Goal: Transaction & Acquisition: Purchase product/service

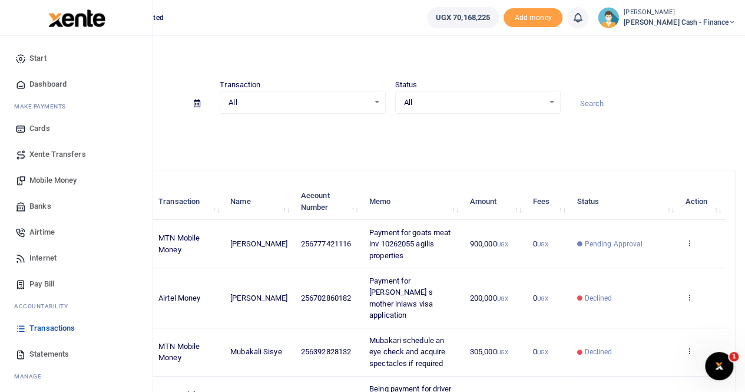
click at [55, 149] on span "Xente Transfers" at bounding box center [57, 154] width 57 height 12
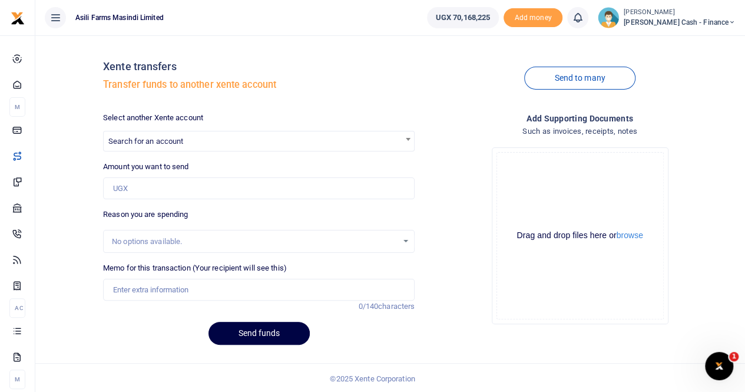
click at [126, 143] on span "Search for an account" at bounding box center [145, 141] width 75 height 9
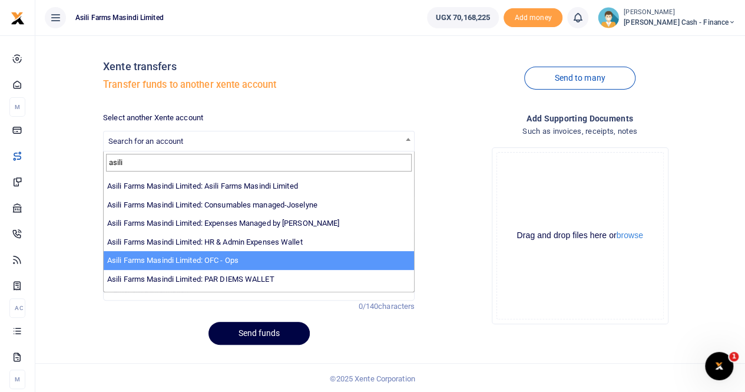
scroll to position [27, 0]
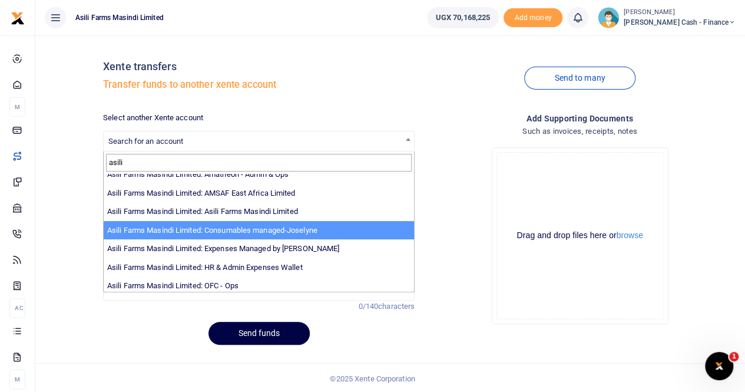
type input "asili"
select select "3435"
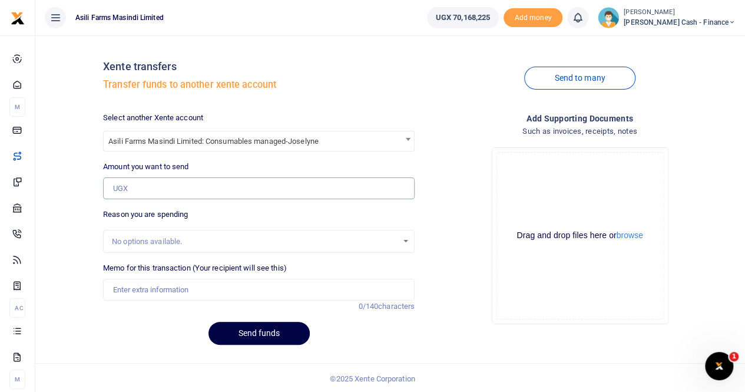
click at [147, 190] on input "Amount you want to send" at bounding box center [259, 188] width 312 height 22
type input "9,600,000"
click at [132, 291] on input "Memo for this transaction (Your recipient will see this)" at bounding box center [259, 290] width 312 height 22
click at [189, 289] on input "Transfer to Xente OPS WEEK 34" at bounding box center [259, 290] width 312 height 22
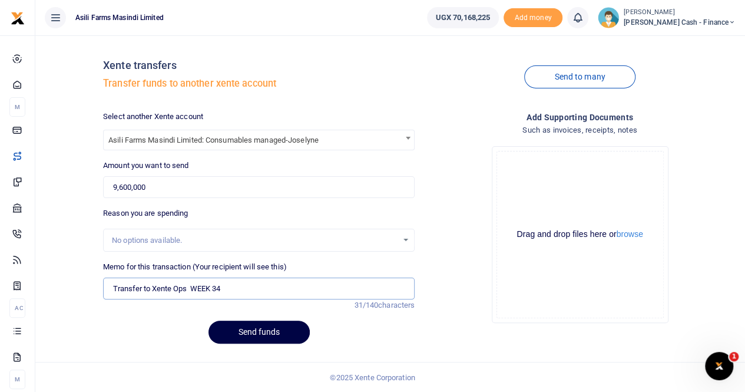
type input "Transfer to Xente Ops WEEK 34"
drag, startPoint x: 153, startPoint y: 188, endPoint x: 94, endPoint y: 186, distance: 59.0
click at [94, 191] on div "Xente transfers Transfer funds to another xente account Send to many Select ano…" at bounding box center [390, 198] width 701 height 309
type input "0"
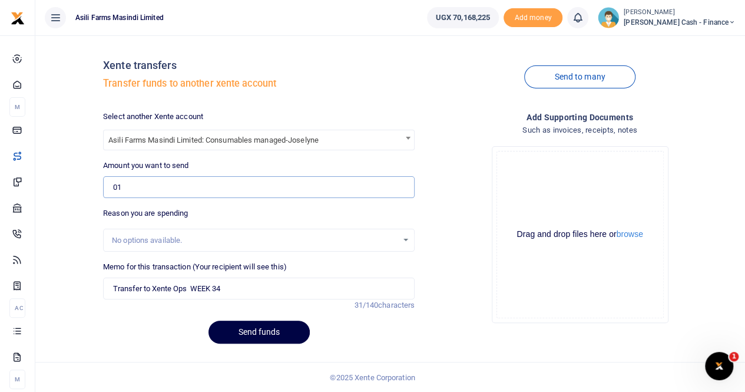
type input "1"
type input "0"
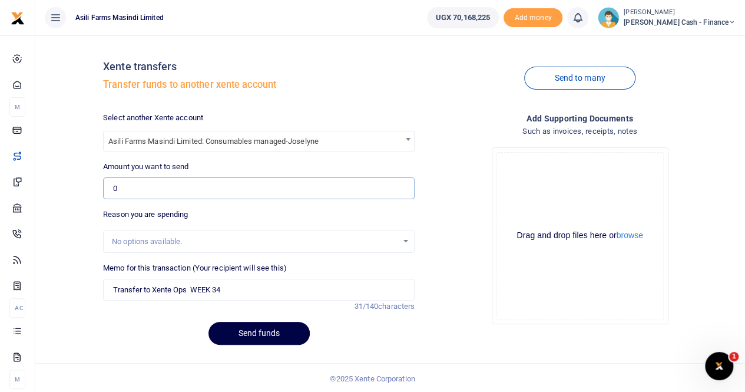
drag, startPoint x: 121, startPoint y: 189, endPoint x: 108, endPoint y: 190, distance: 12.4
click at [108, 190] on input "0" at bounding box center [259, 188] width 312 height 22
type input "14,665,000"
click at [144, 236] on div "No options available." at bounding box center [255, 242] width 286 height 12
click at [220, 245] on div "No options available." at bounding box center [255, 242] width 286 height 12
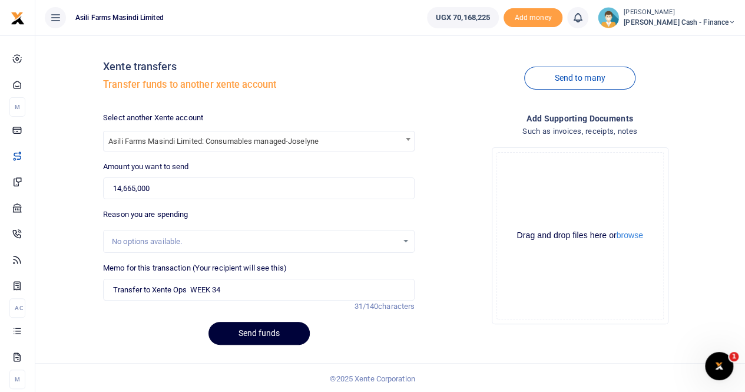
click at [252, 337] on button "Send funds" at bounding box center [259, 333] width 101 height 23
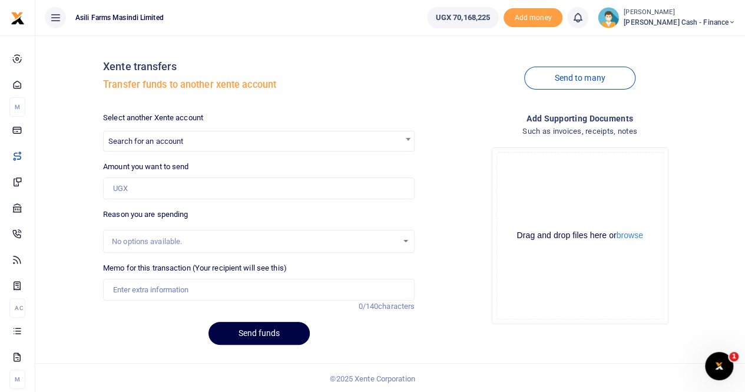
click at [165, 170] on label "Amount you want to send" at bounding box center [145, 167] width 85 height 12
click at [165, 177] on input "Amount you want to send" at bounding box center [259, 188] width 312 height 22
click at [173, 139] on span "Search for an account" at bounding box center [145, 141] width 75 height 9
type input "c"
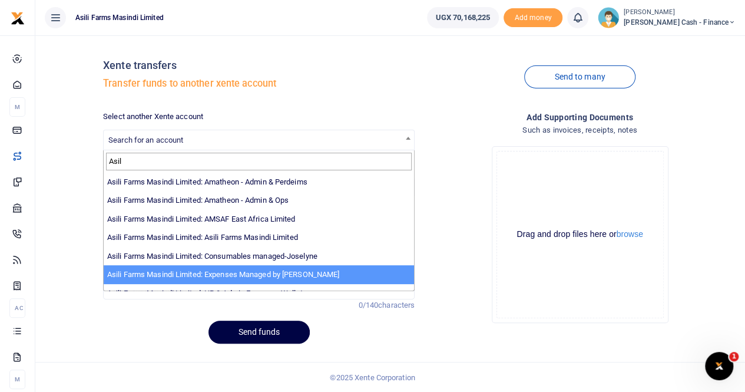
type input "Asil"
select select "3438"
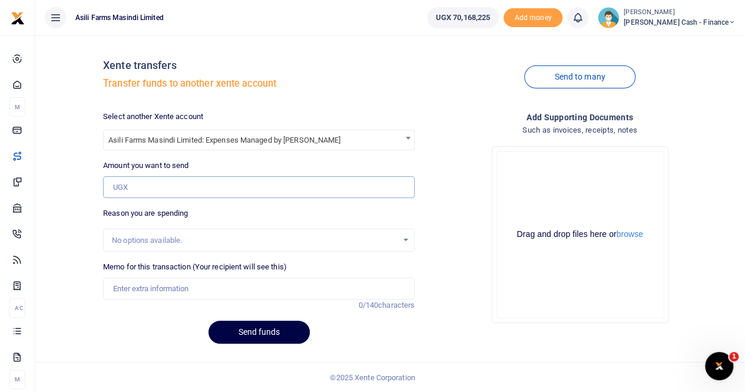
click at [148, 187] on input "Amount you want to send" at bounding box center [259, 187] width 312 height 22
click at [153, 283] on input "Memo for this transaction (Your recipient will see this)" at bounding box center [259, 289] width 312 height 22
click at [131, 187] on input "27,230,000" at bounding box center [259, 187] width 312 height 22
click at [136, 187] on input "27,230,000" at bounding box center [259, 187] width 312 height 22
type input "2,723,000"
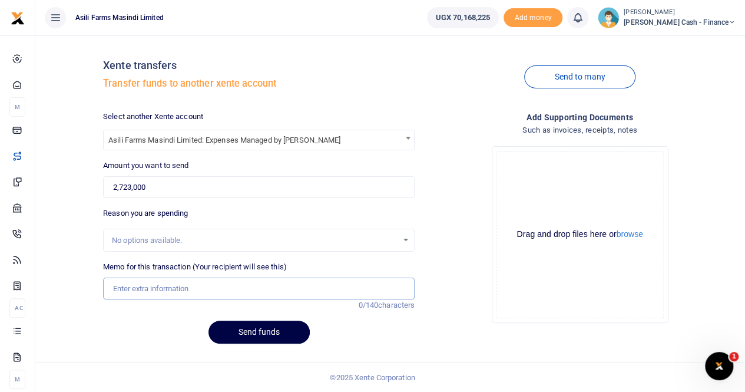
click at [154, 296] on input "Memo for this transaction (Your recipient will see this)" at bounding box center [259, 289] width 312 height 22
type input "Transfer to Xente Ochen Budget week 34"
click at [262, 333] on button "Send funds" at bounding box center [259, 332] width 101 height 23
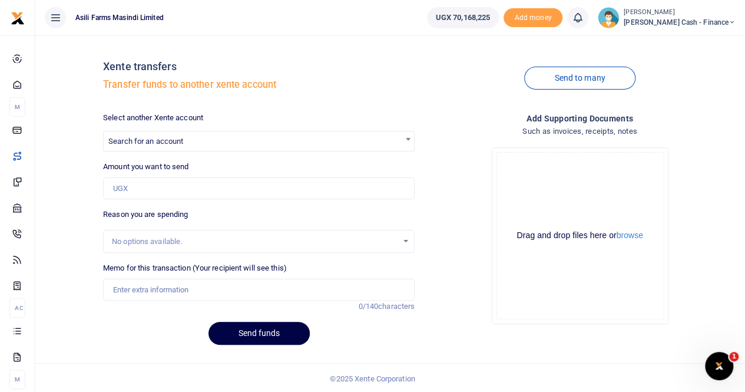
click at [138, 135] on span "Search for an account" at bounding box center [259, 140] width 311 height 18
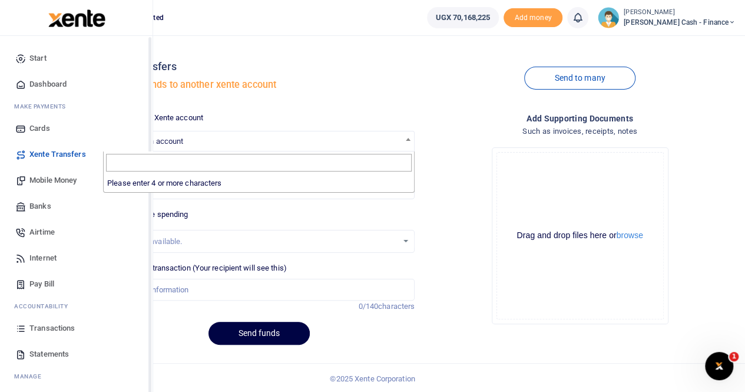
click at [44, 180] on span "Mobile Money" at bounding box center [52, 180] width 47 height 12
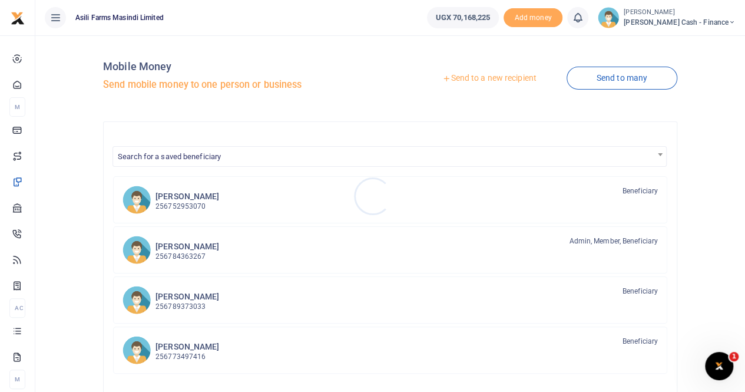
click at [479, 77] on div at bounding box center [372, 196] width 745 height 392
click at [479, 76] on link "Send to a new recipient" at bounding box center [489, 78] width 154 height 21
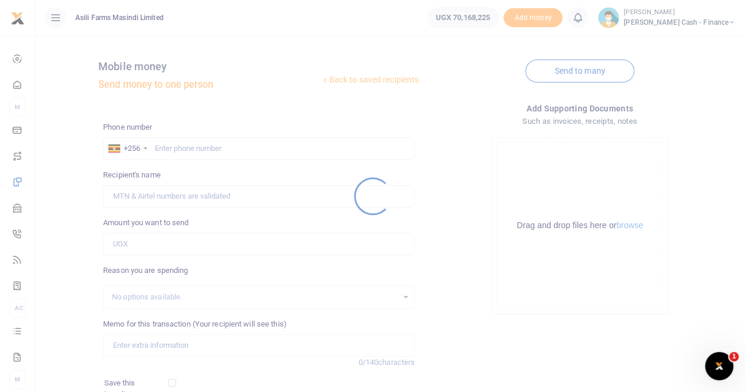
click at [180, 147] on div at bounding box center [372, 196] width 745 height 392
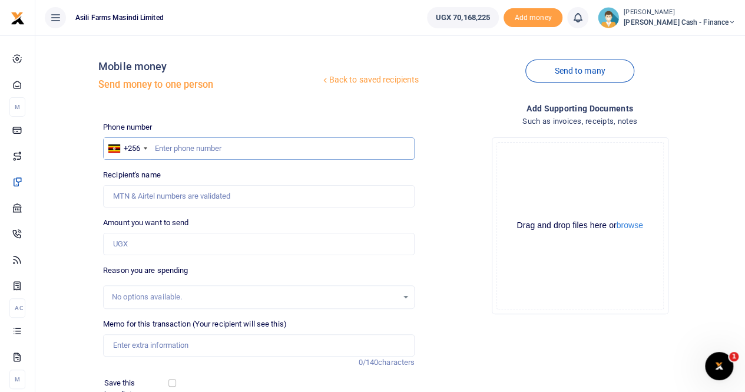
click at [176, 147] on input "text" at bounding box center [259, 148] width 312 height 22
click at [177, 146] on input "text" at bounding box center [259, 148] width 312 height 22
type input "788574961"
type input "Walter Okello"
type input "788574961"
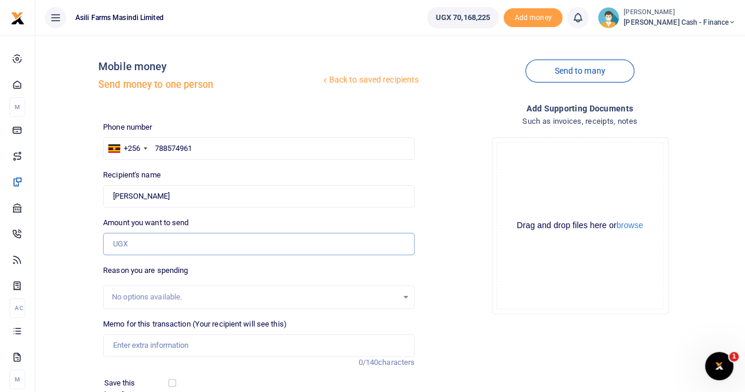
click at [149, 246] on input "Amount you want to send" at bounding box center [259, 244] width 312 height 22
click at [133, 349] on input "Memo for this transaction (Your recipient will see this)" at bounding box center [259, 345] width 312 height 22
click at [252, 344] on input "Transportation of lubricants by EG OWEN logistices" at bounding box center [259, 345] width 312 height 22
click at [228, 344] on input "Transportation of lubricants by EG Owen logistices" at bounding box center [259, 345] width 312 height 22
click at [308, 341] on input "Transportation of lubricants by EG Owen logistices" at bounding box center [259, 345] width 312 height 22
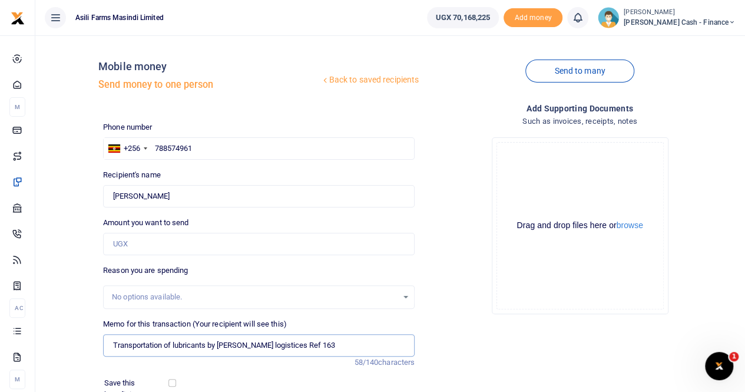
type input "Transportation of lubricants by EG Owen logistices Ref 163"
click at [628, 227] on button "browse" at bounding box center [630, 225] width 27 height 9
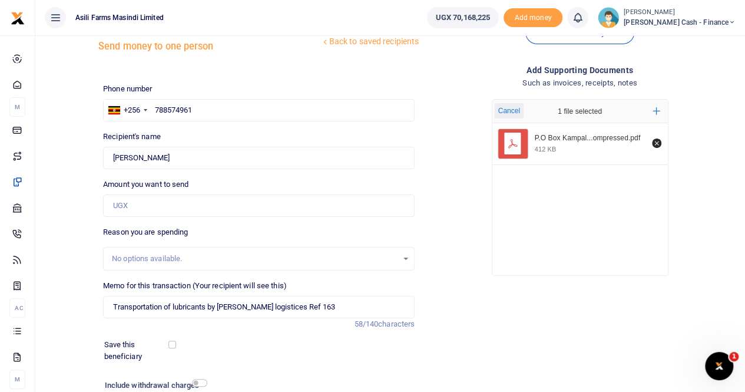
scroll to position [11, 0]
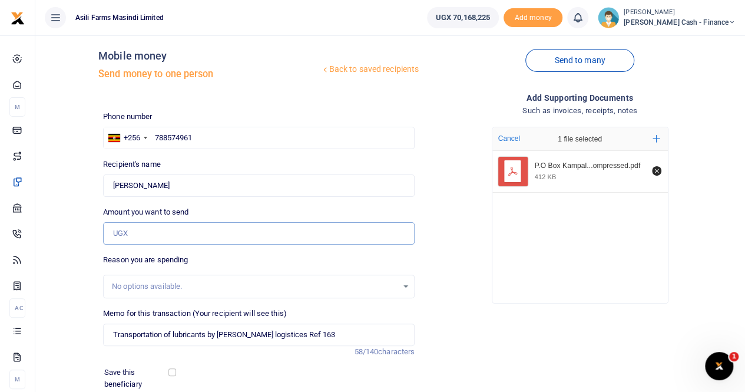
click at [126, 229] on input "Amount you want to send" at bounding box center [259, 233] width 312 height 22
type input "600,000"
click at [235, 266] on div "Reason you are spending No options available." at bounding box center [259, 276] width 312 height 44
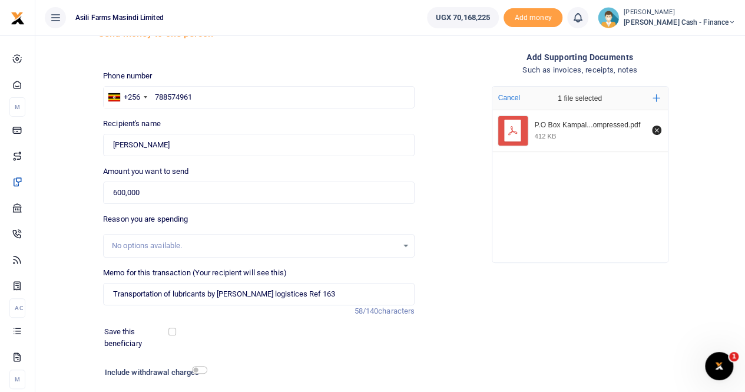
scroll to position [70, 0]
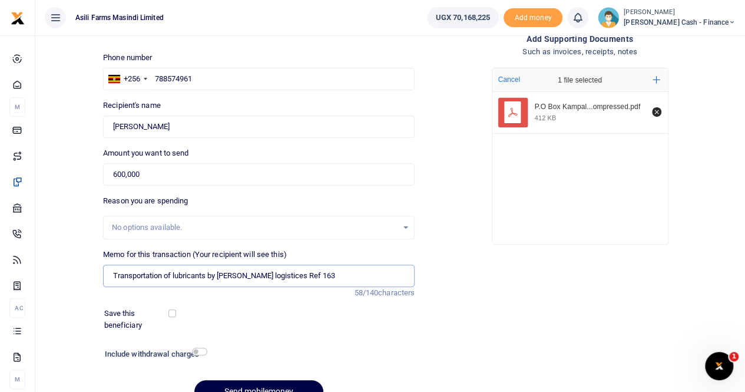
click at [209, 274] on input "Transportation of lubricants by EG Owen logistices Ref 163" at bounding box center [259, 276] width 312 height 22
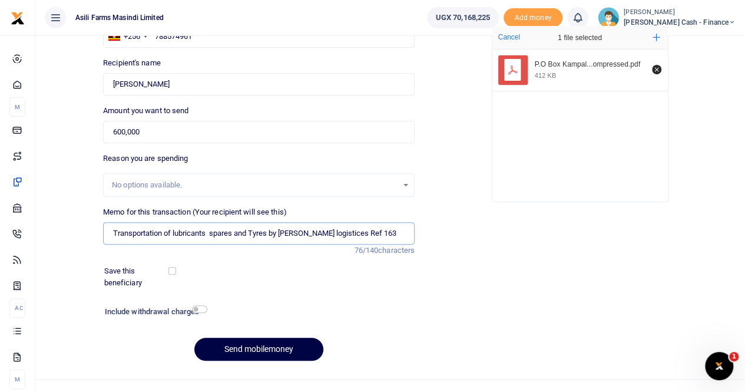
scroll to position [128, 0]
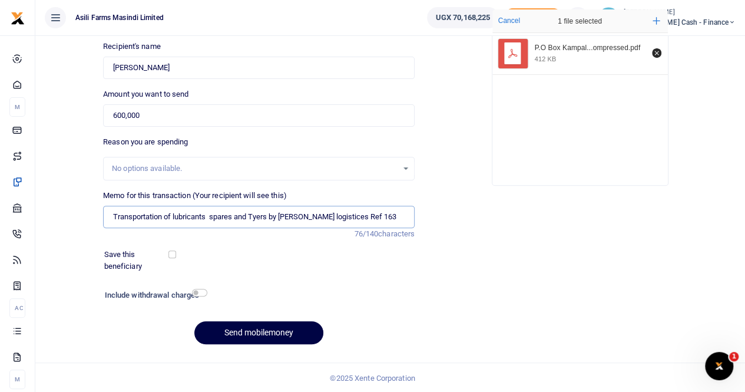
click at [262, 216] on input "Transportation of lubricants spares and Tyers by EG Owen logistices Ref 163" at bounding box center [259, 217] width 312 height 22
click at [262, 216] on input "Transportation of lubricants spares and Tyrs by EG Owen logistices Ref 163" at bounding box center [259, 217] width 312 height 22
click at [407, 217] on input "Transportation of lubricants spares and Tyres by EG Owen logistices Ref 163" at bounding box center [259, 217] width 312 height 22
type input "Transportation of lubricants spares and Tyres by EG Owen logistices Ref 163"
click at [249, 334] on button "Send mobilemoney" at bounding box center [258, 332] width 129 height 23
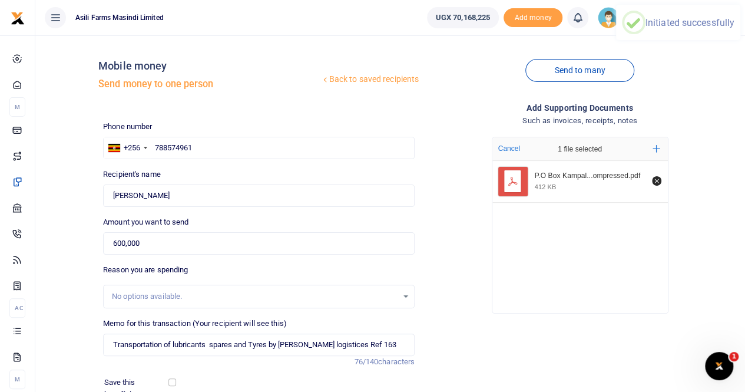
scroll to position [0, 0]
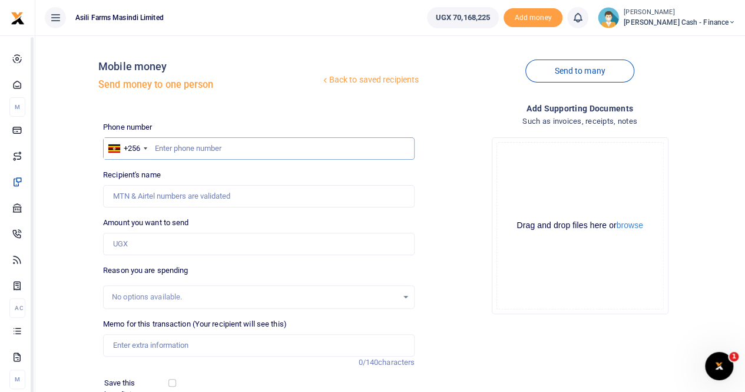
click at [170, 147] on input "text" at bounding box center [259, 148] width 312 height 22
paste input "0754119359"
type input "0754119359"
click at [178, 201] on input "Recipient's name" at bounding box center [259, 196] width 312 height 22
type input "Joseph Sekanwagi"
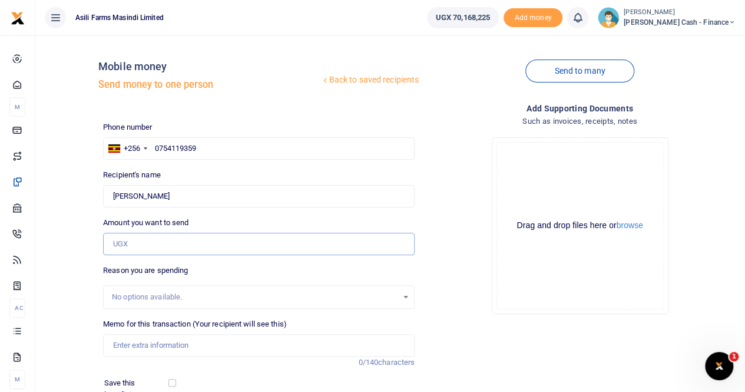
click at [136, 242] on input "Amount you want to send" at bounding box center [259, 244] width 312 height 22
paste input "3,900,000"
type input "3,900,000"
click at [126, 346] on input "Memo for this transaction (Your recipient will see this)" at bounding box center [259, 345] width 312 height 22
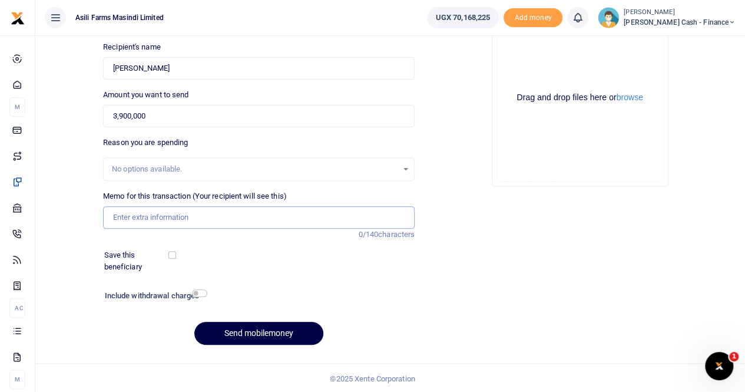
scroll to position [128, 0]
click at [143, 216] on input "Memo for this transaction (Your recipient will see this)" at bounding box center [259, 217] width 312 height 22
paste input "Parts to overhaul the blue generator"
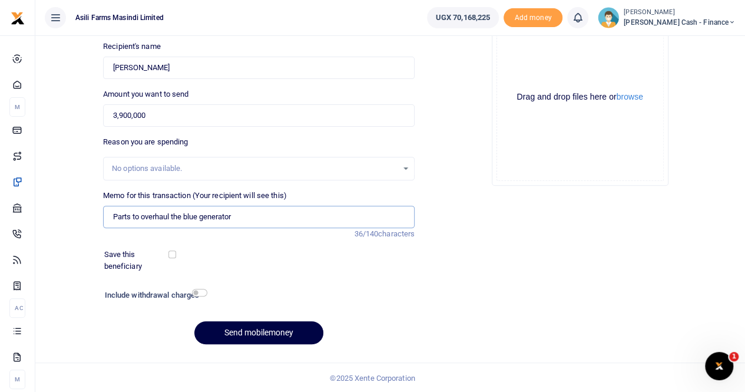
click at [111, 214] on input "Parts to overhaul the blue generator" at bounding box center [259, 217] width 312 height 22
click at [161, 217] on input "Payment for Parts to overhaul the blue generator" at bounding box center [259, 217] width 312 height 22
click at [295, 221] on input "Payment for parts to overhaul the blue generator" at bounding box center [259, 217] width 312 height 22
click at [638, 97] on button "browse" at bounding box center [630, 97] width 27 height 9
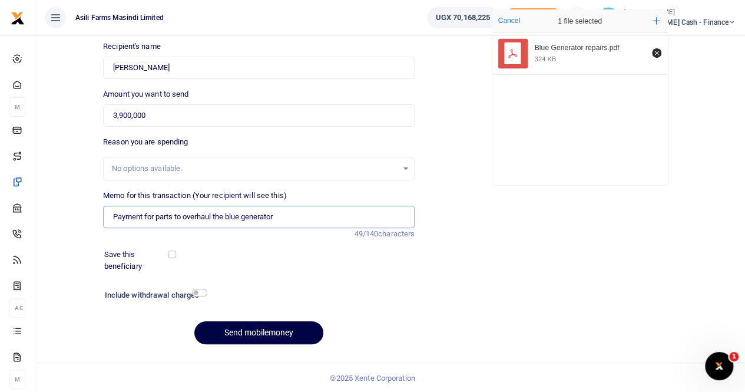
click at [292, 214] on input "Payment for parts to overhaul the blue generator" at bounding box center [259, 217] width 312 height 22
drag, startPoint x: 180, startPoint y: 213, endPoint x: 301, endPoint y: 215, distance: 120.8
click at [301, 215] on input "Payment for parts to overhaul the blue generator" at bounding box center [259, 217] width 312 height 22
click at [115, 215] on input "Payment for parts to repair the blue generator" at bounding box center [259, 217] width 312 height 22
type input "Payment for parts to repair the blue generator"
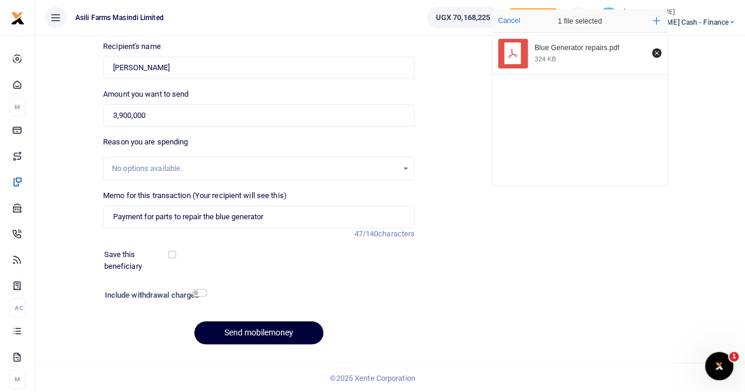
click at [260, 328] on button "Send mobilemoney" at bounding box center [258, 332] width 129 height 23
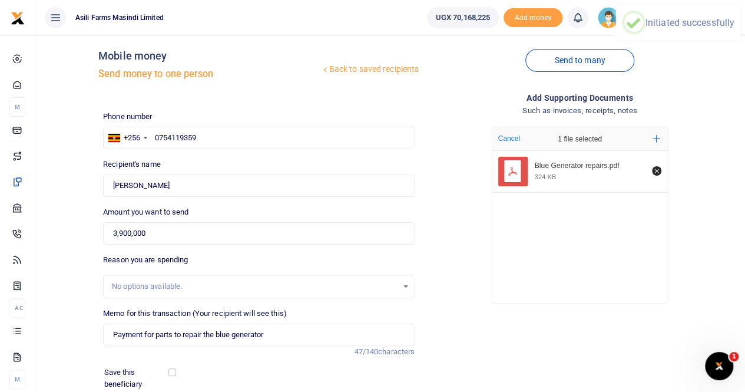
scroll to position [12, 0]
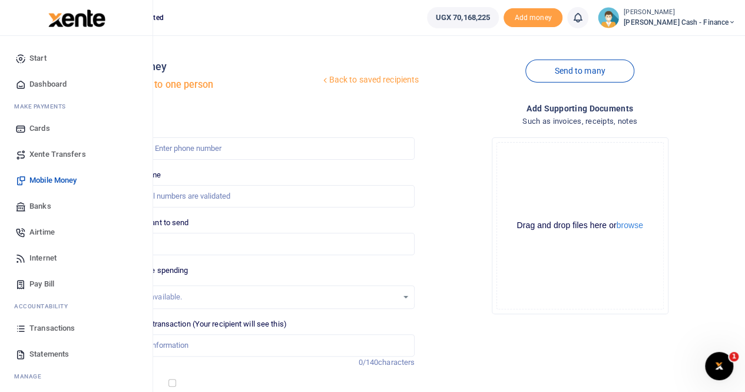
click at [42, 326] on span "Transactions" at bounding box center [51, 328] width 45 height 12
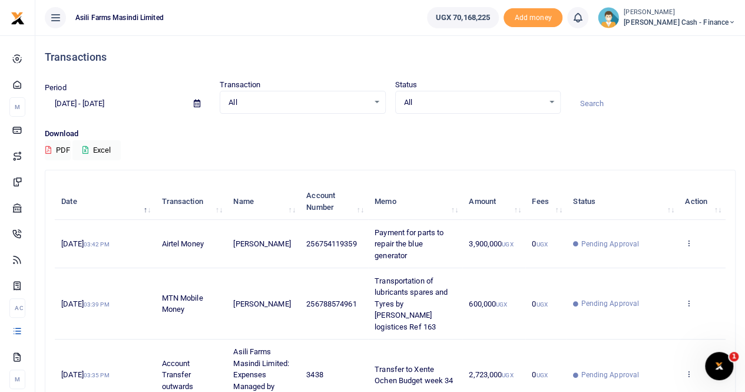
click at [688, 241] on div at bounding box center [372, 196] width 745 height 392
click at [689, 240] on icon at bounding box center [689, 243] width 8 height 8
click at [651, 262] on link "View details" at bounding box center [646, 263] width 93 height 16
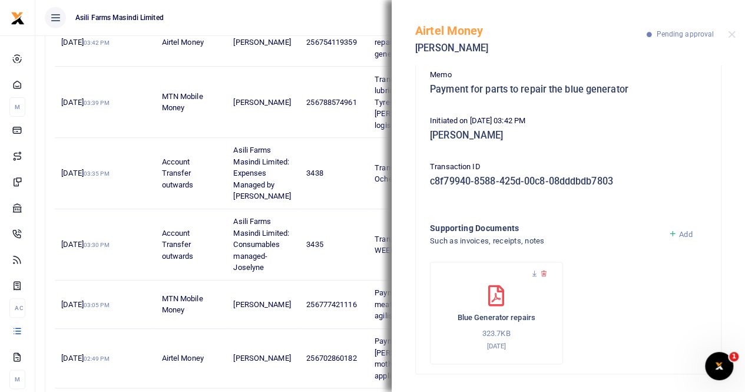
scroll to position [236, 0]
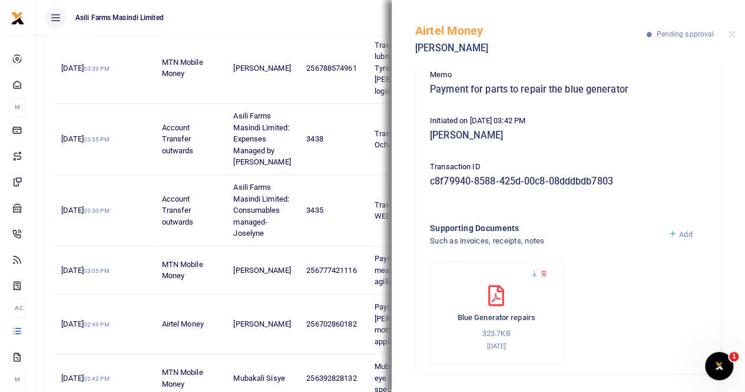
click at [669, 232] on icon at bounding box center [673, 234] width 9 height 11
click at [679, 235] on span "Add" at bounding box center [685, 234] width 13 height 9
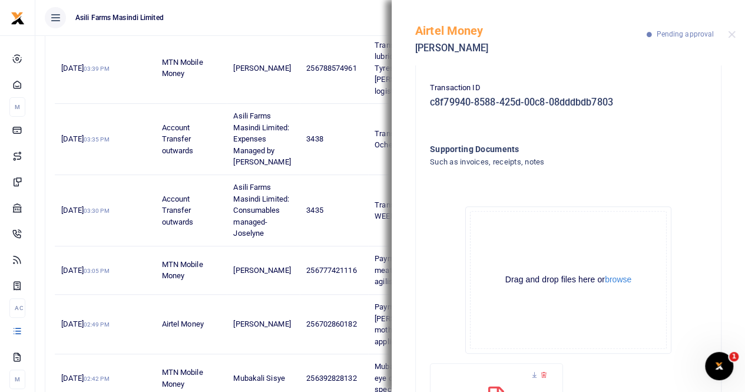
scroll to position [286, 0]
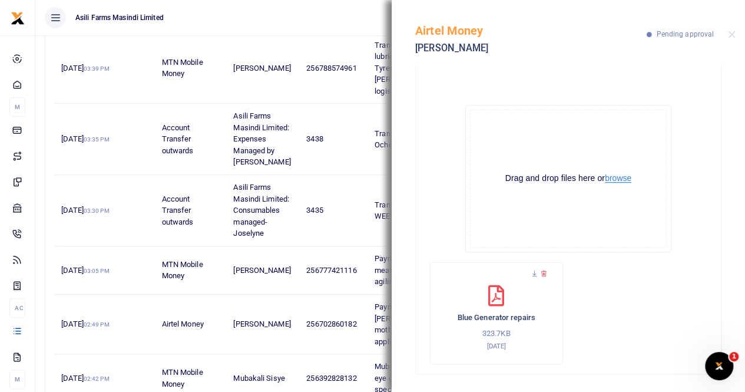
click at [620, 176] on button "browse" at bounding box center [618, 178] width 27 height 9
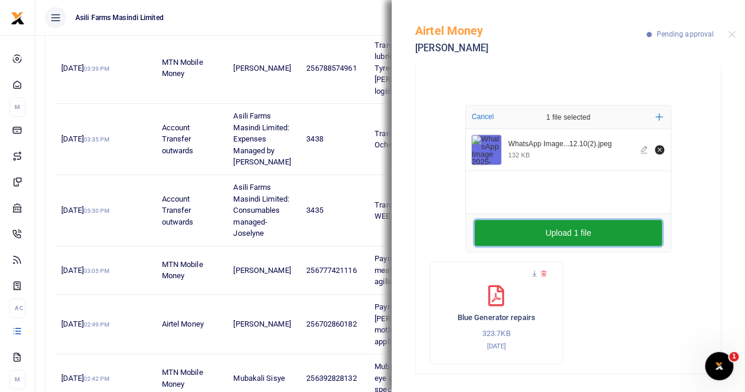
click at [590, 229] on button "Upload 1 file" at bounding box center [568, 233] width 187 height 26
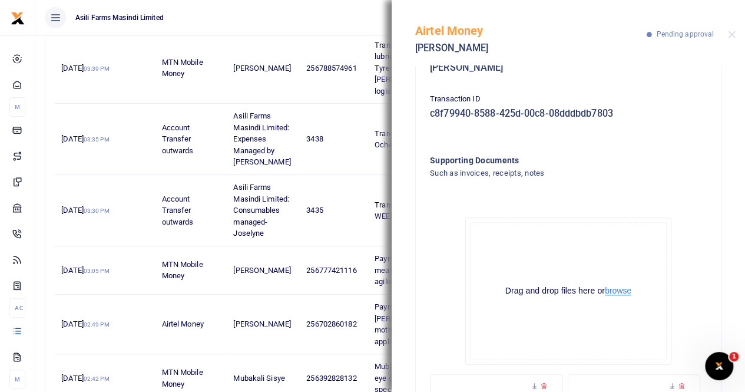
scroll to position [50, 0]
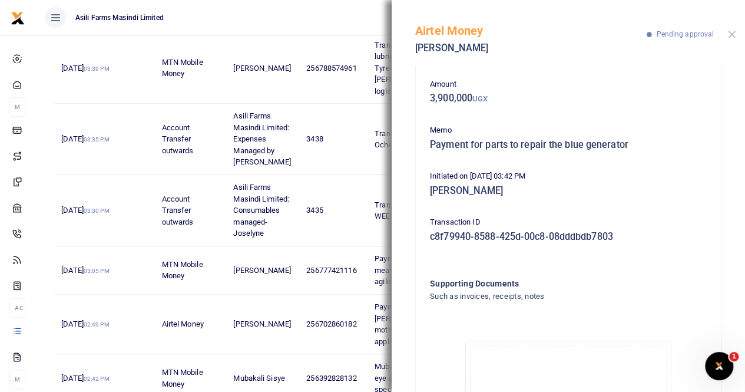
click at [729, 32] on button "Close" at bounding box center [732, 35] width 8 height 8
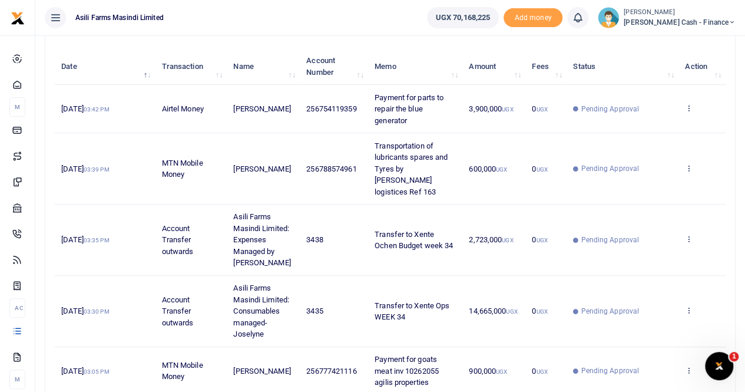
scroll to position [118, 0]
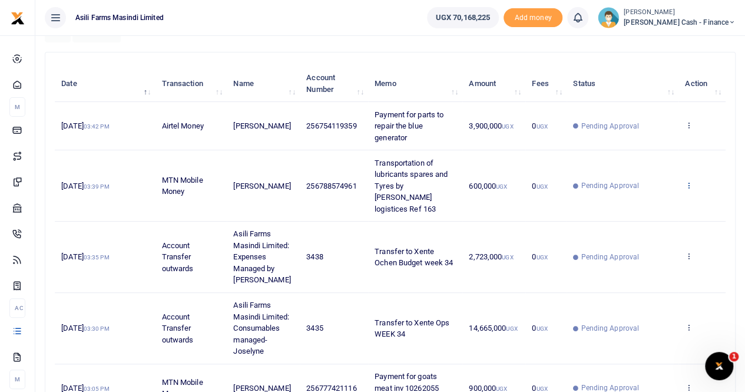
click at [690, 181] on icon at bounding box center [689, 185] width 8 height 8
click at [658, 197] on link "View details" at bounding box center [646, 198] width 93 height 16
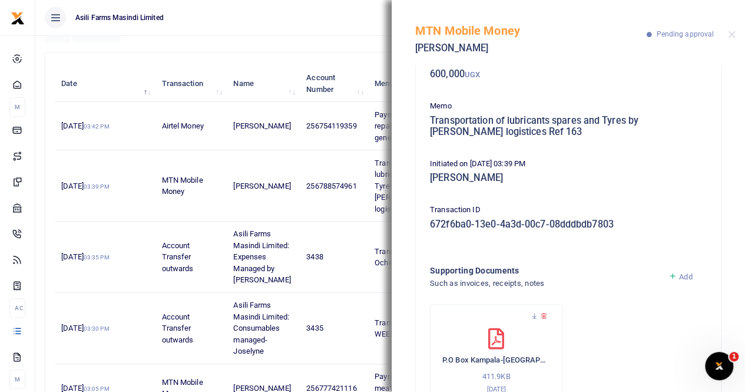
scroll to position [117, 0]
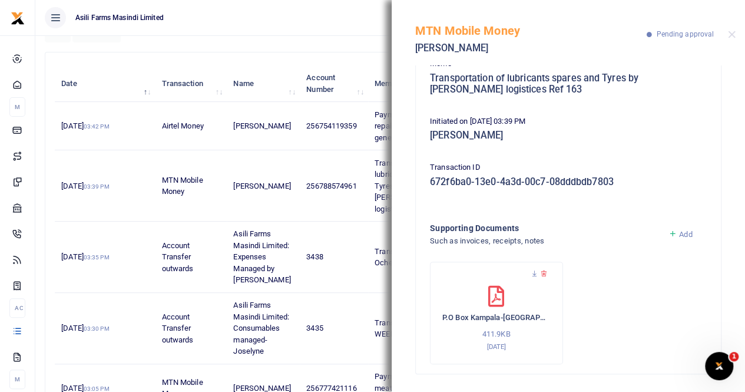
click at [669, 234] on icon at bounding box center [673, 234] width 9 height 11
click at [679, 232] on span "Add" at bounding box center [685, 234] width 13 height 9
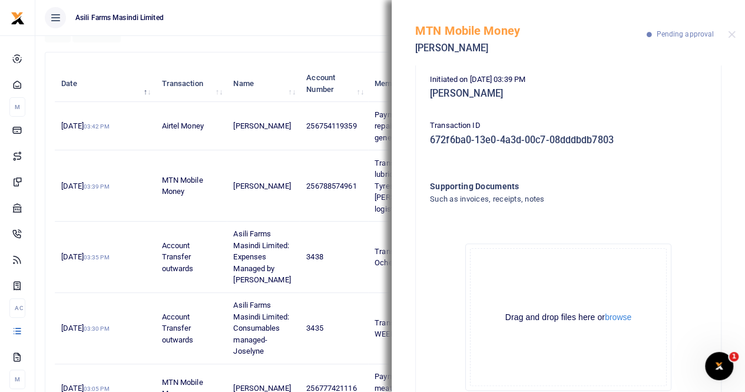
scroll to position [176, 0]
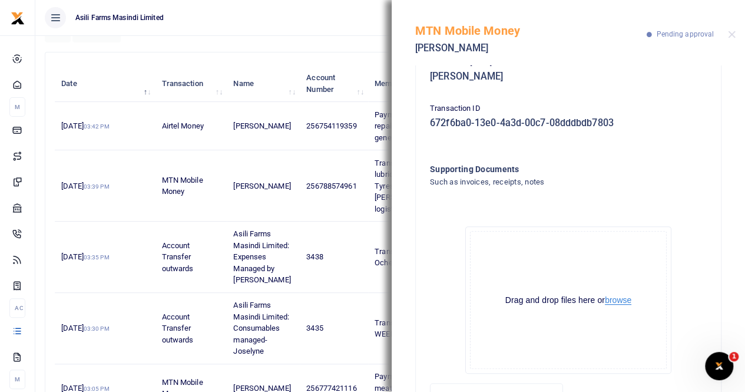
click at [607, 301] on button "browse" at bounding box center [618, 300] width 27 height 9
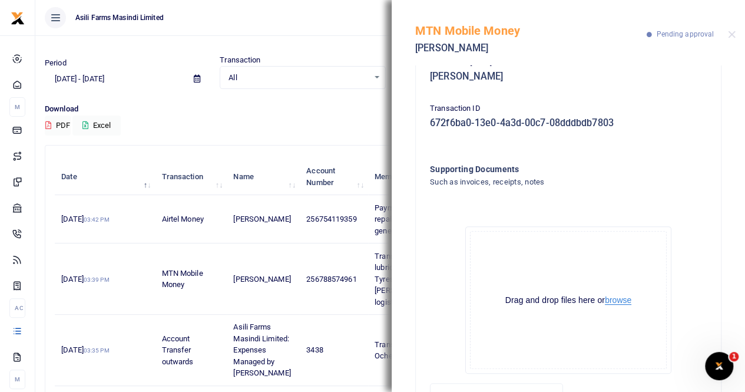
scroll to position [0, 0]
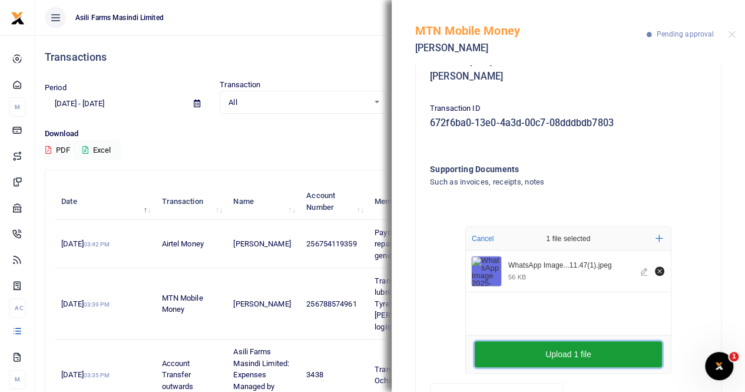
click at [552, 351] on button "Upload 1 file" at bounding box center [568, 354] width 187 height 26
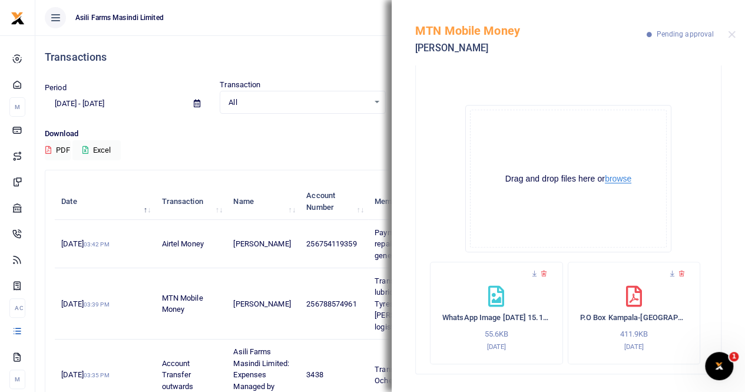
scroll to position [297, 0]
click at [614, 180] on button "browse" at bounding box center [618, 178] width 27 height 9
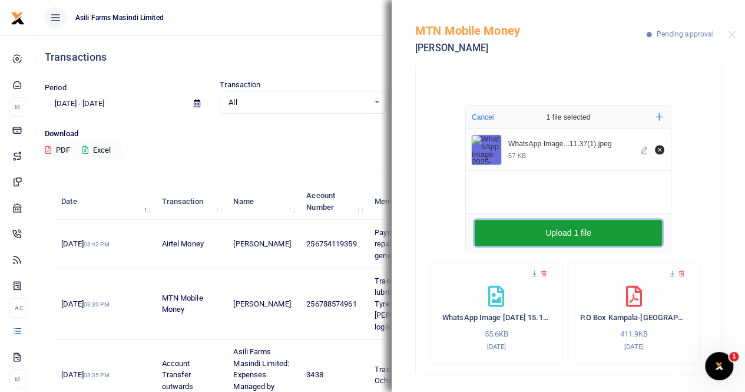
click at [556, 226] on button "Upload 1 file" at bounding box center [568, 233] width 187 height 26
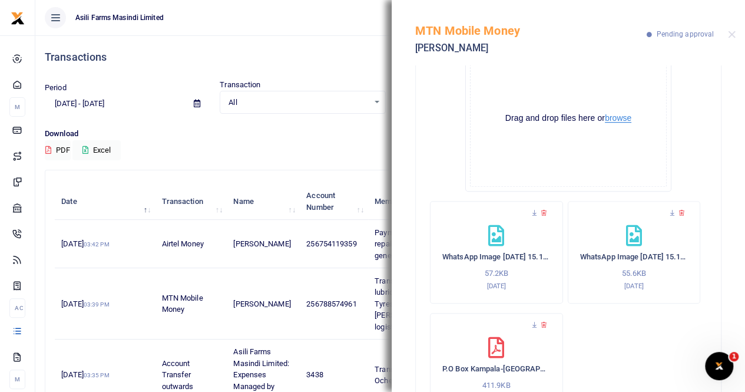
scroll to position [409, 0]
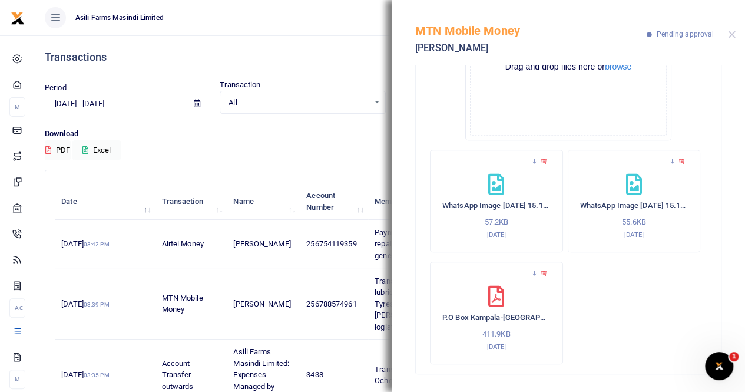
click at [734, 32] on div "MTN Mobile Money Walter Okello Pending approval" at bounding box center [569, 32] width 354 height 65
click at [731, 33] on button "Close" at bounding box center [732, 35] width 8 height 8
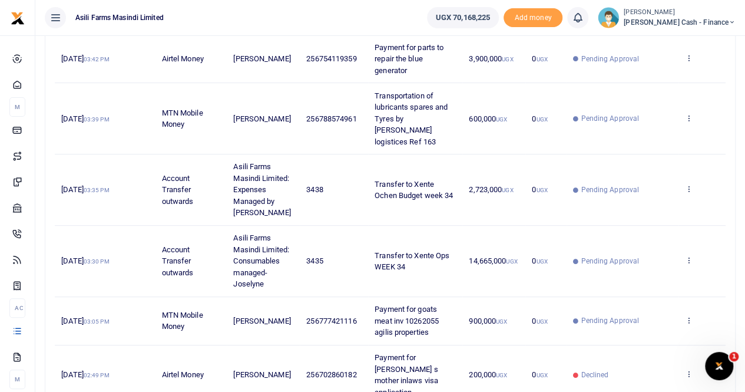
scroll to position [0, 0]
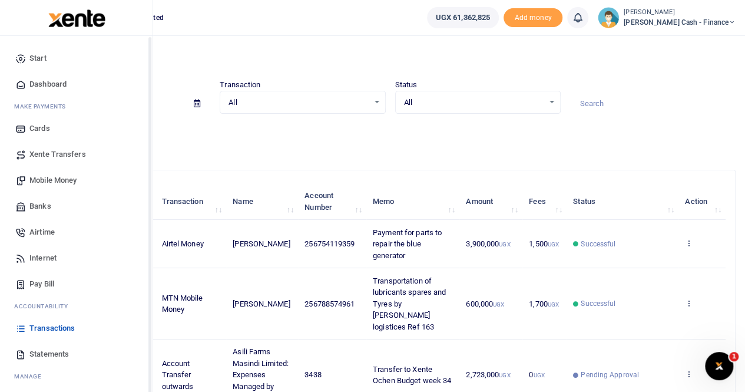
click at [48, 182] on span "Mobile Money" at bounding box center [52, 180] width 47 height 12
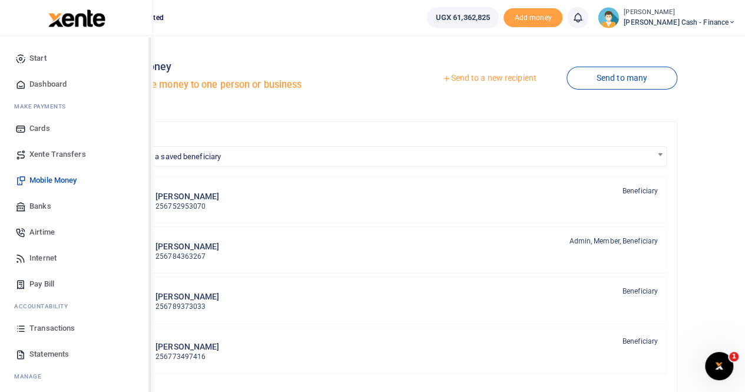
click at [58, 157] on span "Xente Transfers" at bounding box center [57, 154] width 57 height 12
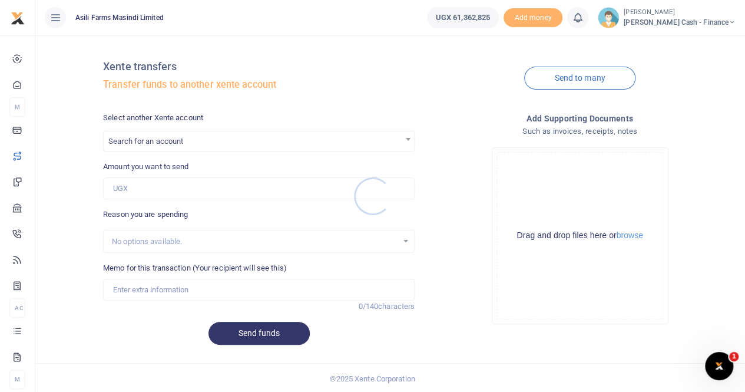
click at [163, 142] on div at bounding box center [372, 196] width 745 height 392
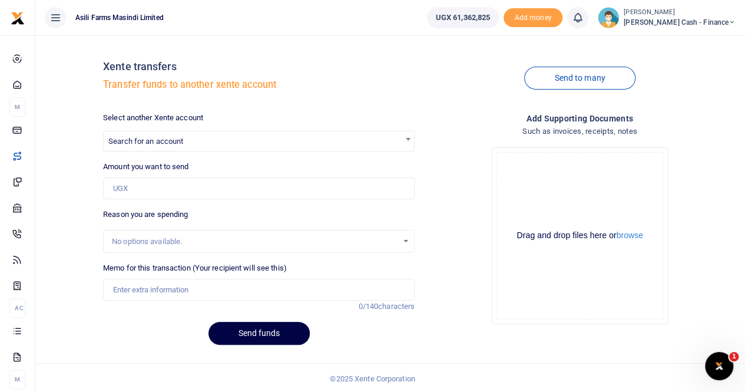
click at [165, 137] on span "Search for an account" at bounding box center [145, 141] width 75 height 9
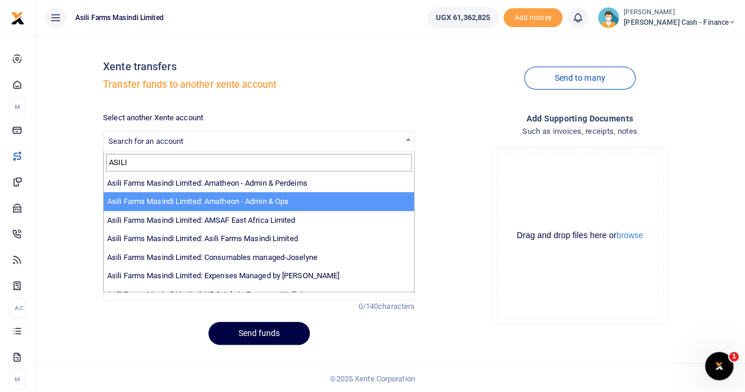
type input "ASILI"
select select "3989"
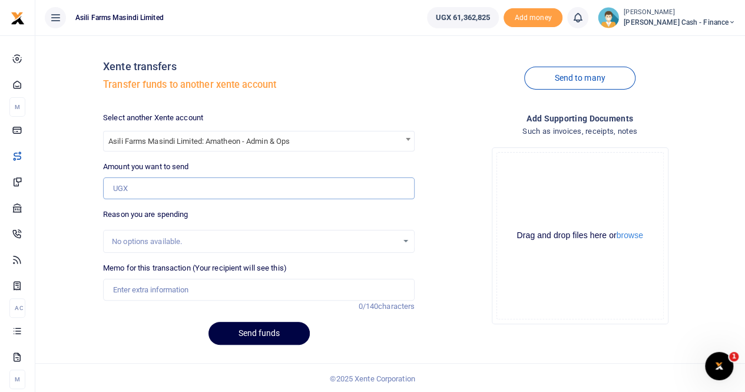
click at [152, 187] on input "Amount you want to send" at bounding box center [259, 188] width 312 height 22
type input "8,275,000"
click at [142, 292] on input "Memo for this transaction (Your recipient will see this)" at bounding box center [259, 290] width 312 height 22
type input "Transfer to Amatheon for week 34"
click at [243, 331] on button "Send funds" at bounding box center [259, 333] width 101 height 23
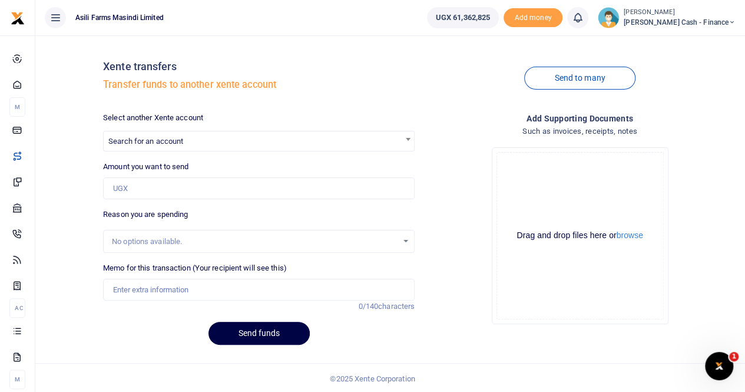
scroll to position [1, 0]
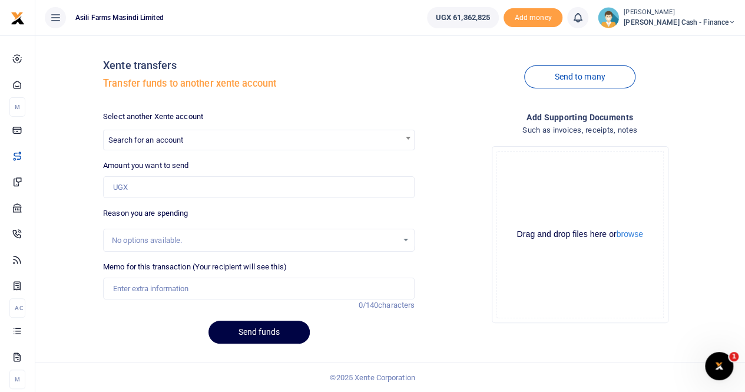
click at [314, 16] on ul "Asili Farms Masindi Limited" at bounding box center [226, 17] width 382 height 35
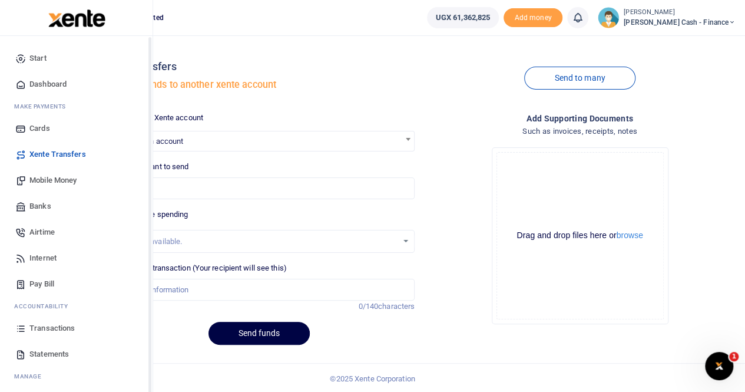
click at [48, 326] on span "Transactions" at bounding box center [51, 328] width 45 height 12
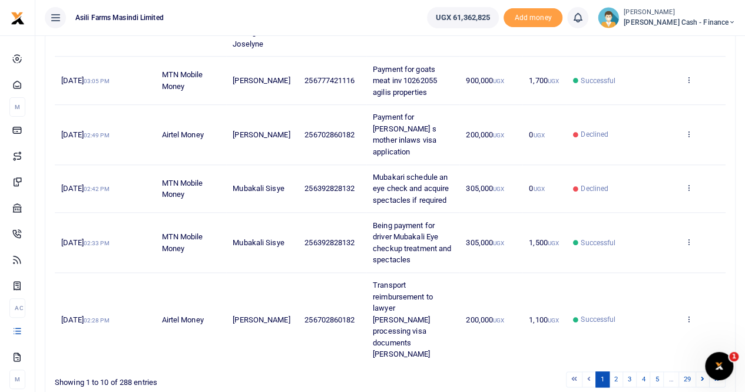
scroll to position [491, 0]
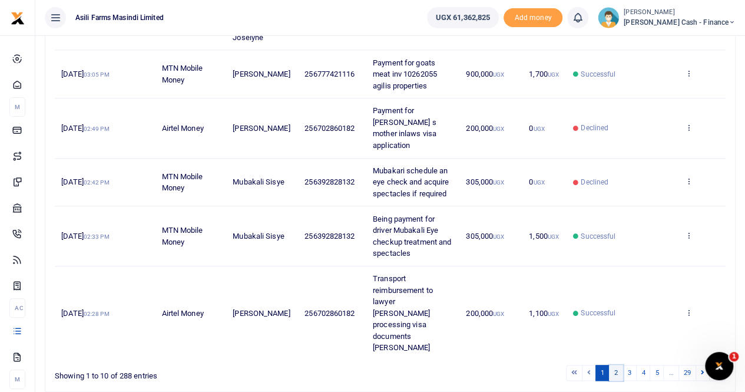
click at [619, 365] on link "2" at bounding box center [616, 373] width 14 height 16
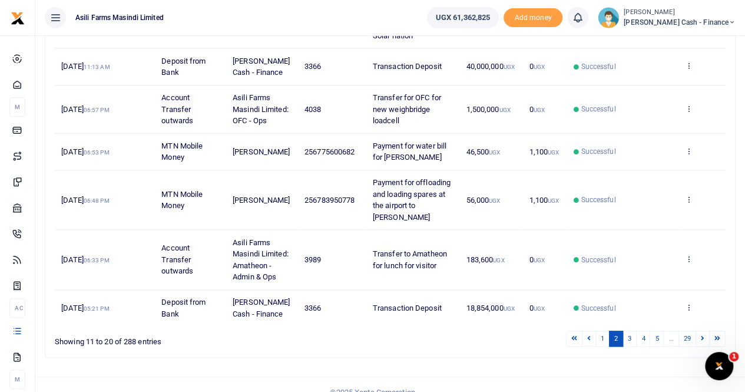
scroll to position [376, 0]
click at [630, 331] on link "3" at bounding box center [630, 339] width 14 height 16
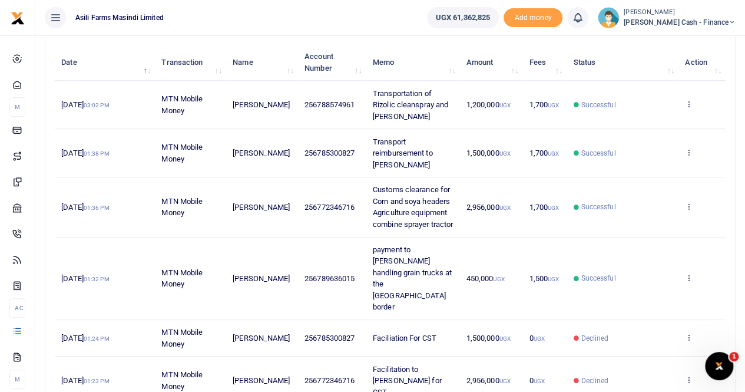
scroll to position [0, 0]
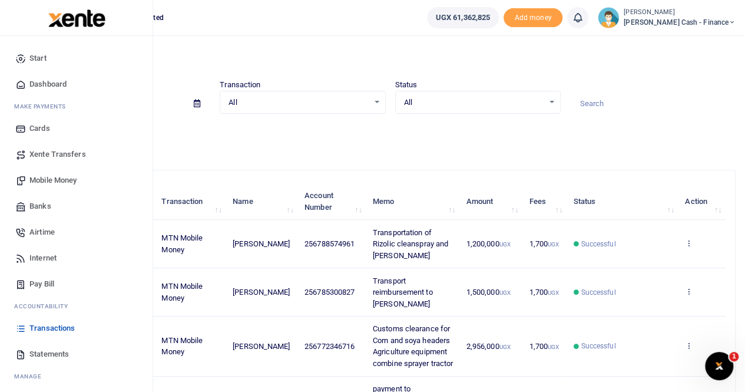
click at [45, 205] on span "Banks" at bounding box center [40, 206] width 22 height 12
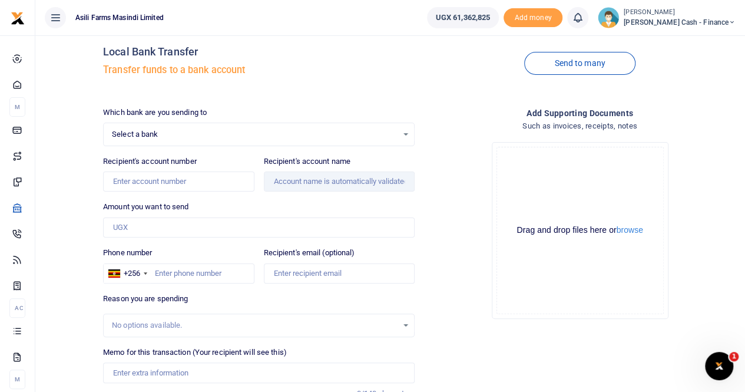
scroll to position [59, 0]
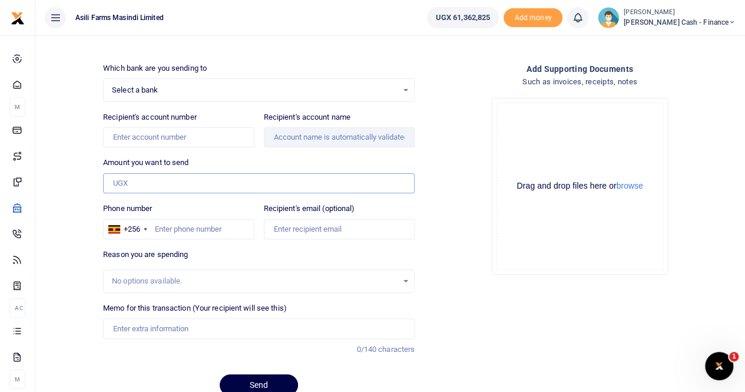
click at [140, 183] on input "Amount you want to send" at bounding box center [259, 183] width 312 height 20
paste input "3,606,600"
type input "3,606,600"
click at [158, 138] on input "Recipient's account number" at bounding box center [178, 137] width 151 height 20
paste input "1042203370534"
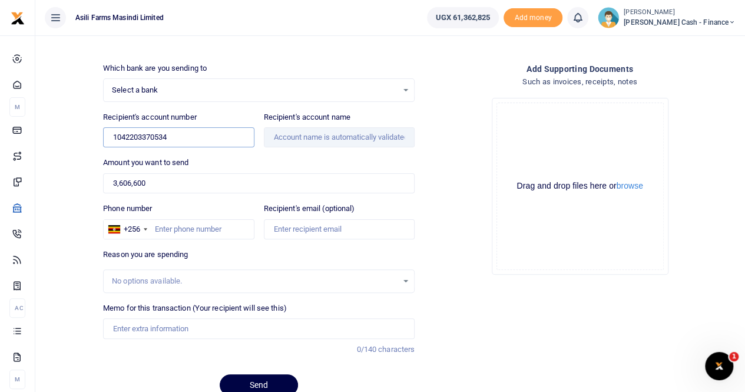
type input "1042203370534"
click at [216, 92] on span "Select a bank" at bounding box center [255, 90] width 286 height 12
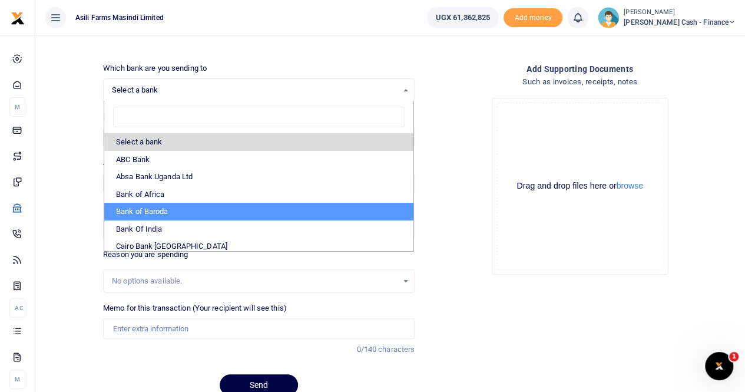
scroll to position [118, 0]
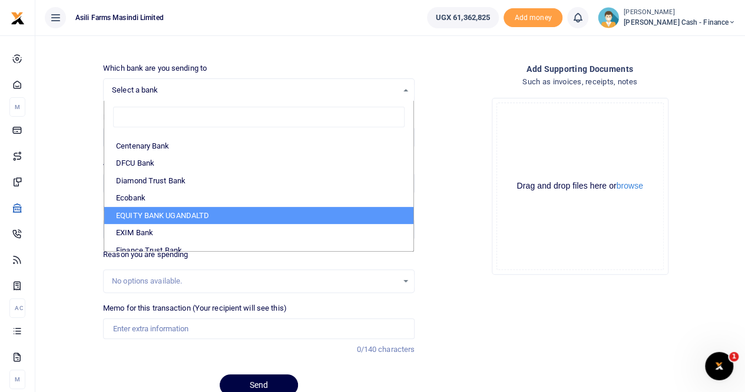
click at [166, 207] on li "EQUITY BANK UGANDALTD" at bounding box center [258, 216] width 309 height 18
select select "EQU"
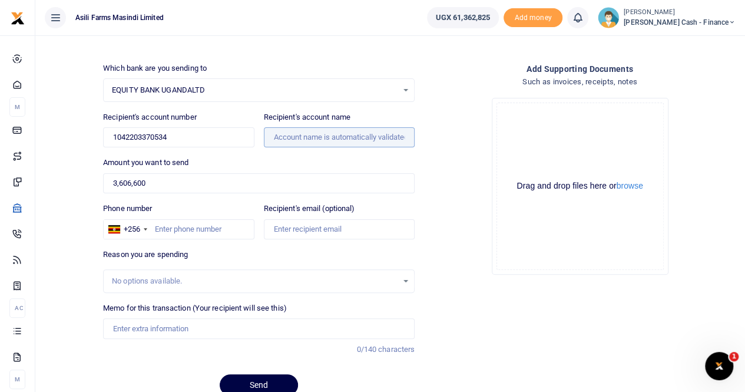
click at [286, 131] on input "Recipient's account name" at bounding box center [339, 137] width 151 height 20
click at [283, 134] on input "Recipient's account name" at bounding box center [339, 137] width 151 height 20
drag, startPoint x: 131, startPoint y: 282, endPoint x: 131, endPoint y: 288, distance: 6.5
click at [131, 282] on div "No options available." at bounding box center [255, 281] width 286 height 12
click at [127, 332] on input "Memo for this transaction (Your recipient will see this)" at bounding box center [259, 328] width 312 height 20
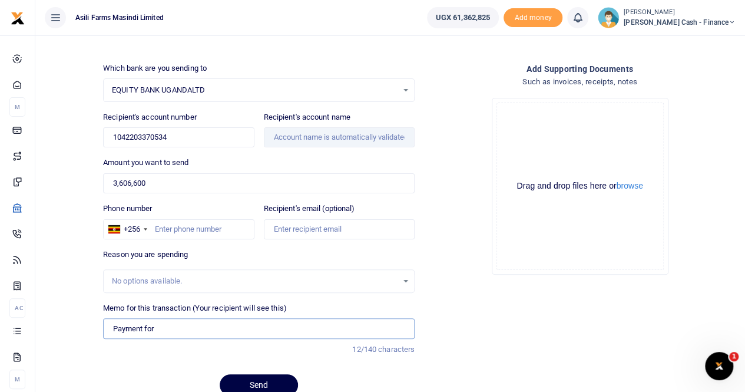
scroll to position [109, 0]
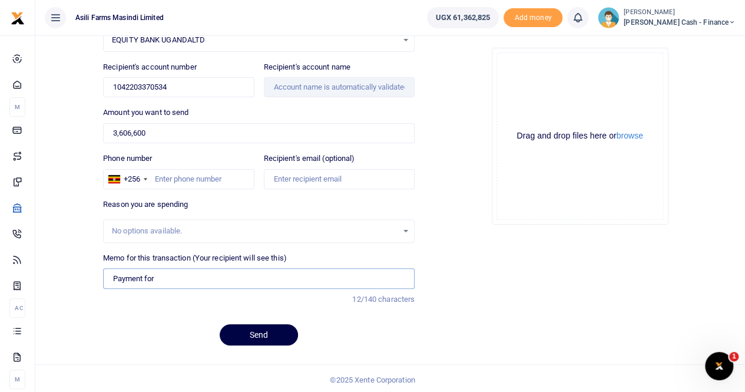
click at [180, 275] on input "Payment for" at bounding box center [259, 278] width 312 height 20
paste input "Purchase of Human Drugs for the period July 2025 to December 2025"
click at [190, 276] on input "Payment for Purchase of Human Drugs for the period July 2025 to December 2025" at bounding box center [259, 278] width 312 height 20
click at [159, 274] on input "Payment for Purchase of Human Drugs for the period July 2025 to December 2025" at bounding box center [259, 278] width 312 height 20
click at [160, 275] on input "Payment for Purchase of Human Drugs for the period July 2025 to December 2025" at bounding box center [259, 278] width 312 height 20
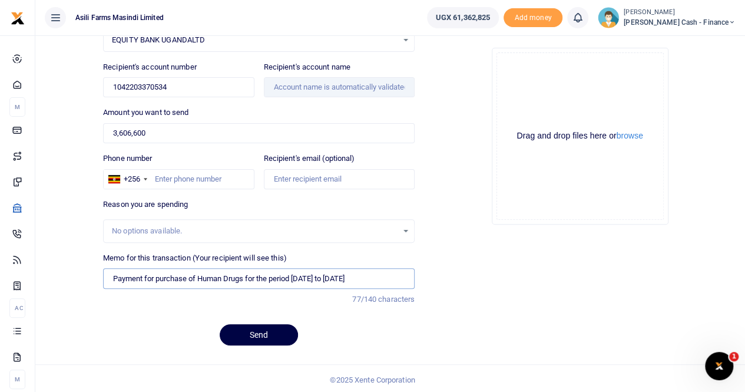
drag, startPoint x: 154, startPoint y: 274, endPoint x: 85, endPoint y: 278, distance: 69.0
click at [85, 278] on div "Local Bank Transfer Transfer funds to a bank account Send to many Which bank ar…" at bounding box center [390, 145] width 701 height 419
click at [120, 278] on input "purchase of Human Drugs for the period July 2025 to December 2025" at bounding box center [259, 278] width 312 height 20
click at [363, 278] on input "Purchase of Human Drugs for the period July 2025 to December 2025" at bounding box center [259, 278] width 312 height 20
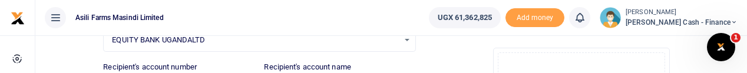
type input "Purchase of Human Drugs for the period July 2025 to December 2025"
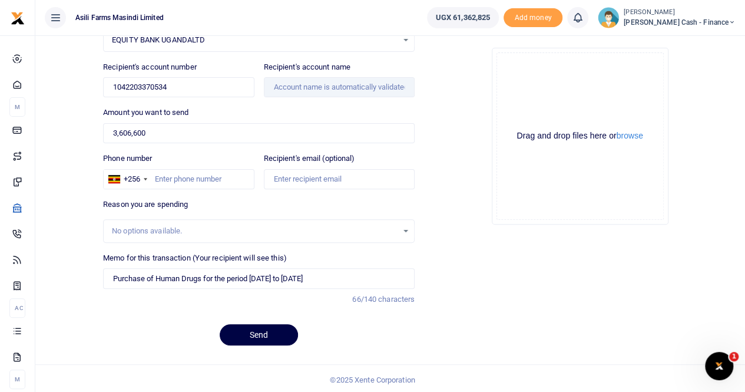
click at [633, 129] on div "Drag and drop files here or browse Powered by Uppy" at bounding box center [580, 135] width 167 height 167
click at [628, 136] on button "browse" at bounding box center [630, 135] width 27 height 9
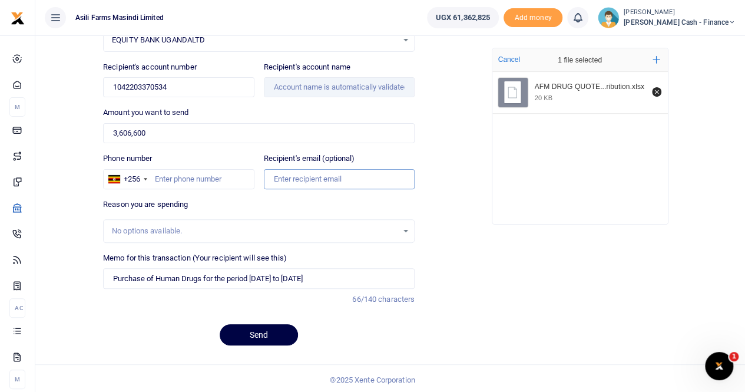
click at [292, 176] on input "Recipient's email (optional)" at bounding box center [339, 179] width 151 height 20
click at [294, 83] on input "Recipient's account name" at bounding box center [339, 87] width 151 height 20
click at [342, 81] on input "Recipient's account name" at bounding box center [339, 87] width 151 height 20
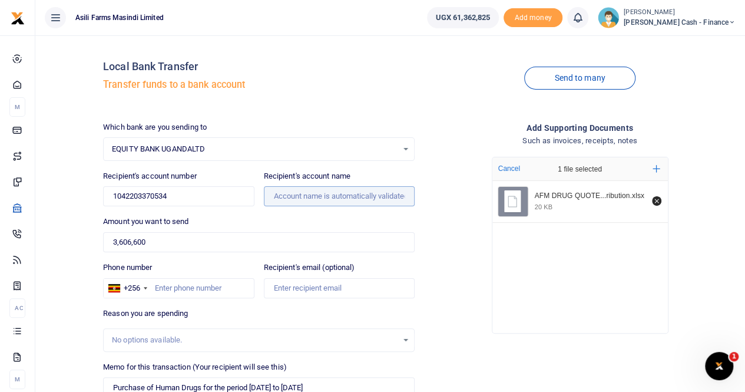
scroll to position [59, 0]
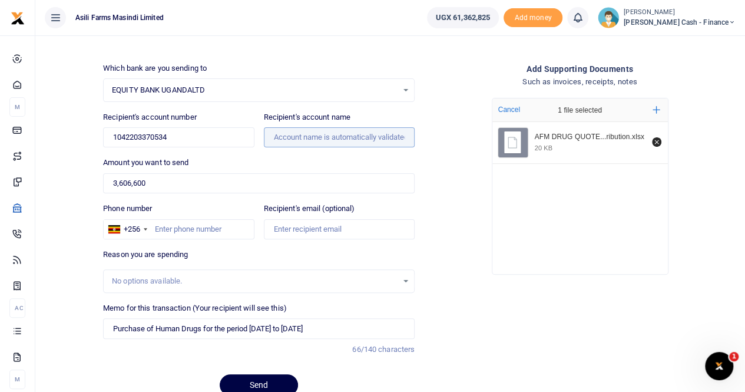
click at [287, 130] on input "Recipient's account name" at bounding box center [339, 137] width 151 height 20
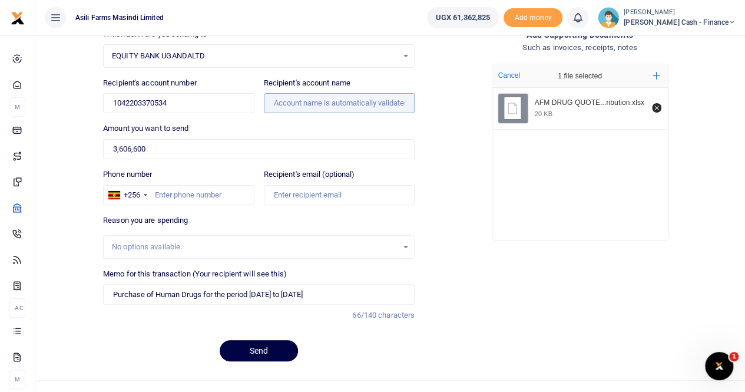
scroll to position [109, 0]
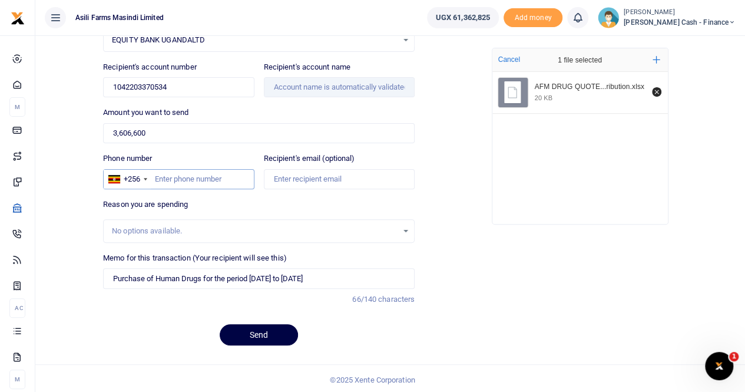
click at [170, 176] on input "Phone number" at bounding box center [178, 179] width 151 height 20
type input "759515822"
click at [327, 173] on input "Recipient's email (optional)" at bounding box center [339, 179] width 151 height 20
type input "ankunda.pricillah@agilis-partners.com"
click at [333, 80] on input "Recipient's account name" at bounding box center [339, 87] width 151 height 20
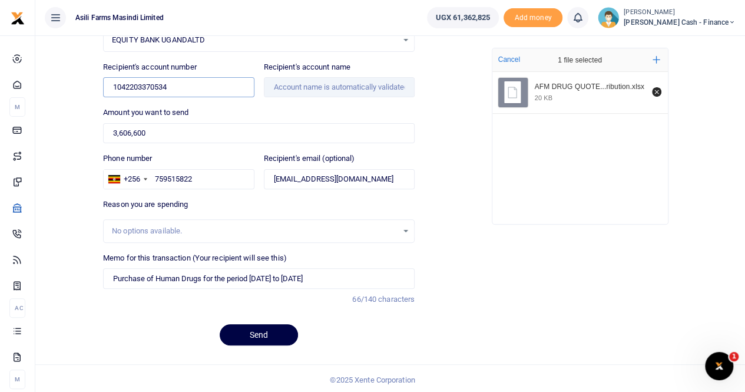
click at [196, 87] on input "1042203370534" at bounding box center [178, 87] width 151 height 20
click at [312, 85] on input "Recipient's account name" at bounding box center [339, 87] width 151 height 20
drag, startPoint x: 177, startPoint y: 84, endPoint x: 113, endPoint y: 91, distance: 64.6
click at [113, 91] on input "1042203370534" at bounding box center [178, 87] width 151 height 20
type input "Corazon Pharmacy Limited"
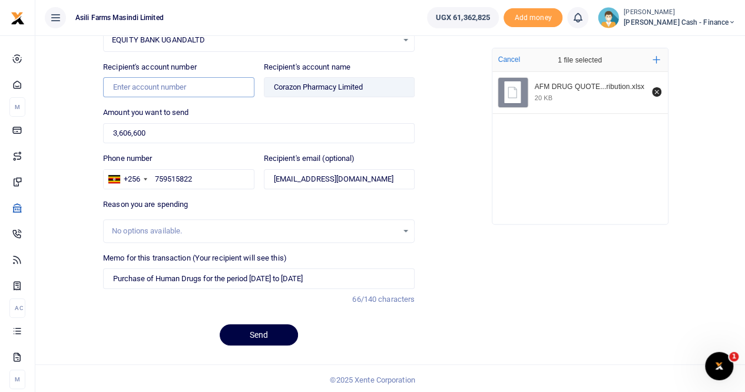
click at [134, 87] on input "Recipient's account number" at bounding box center [178, 87] width 151 height 20
paste input "1042203370534"
type input "1042203370534"
click at [301, 82] on input "Found" at bounding box center [339, 87] width 151 height 20
click at [377, 88] on input "Found" at bounding box center [339, 87] width 151 height 20
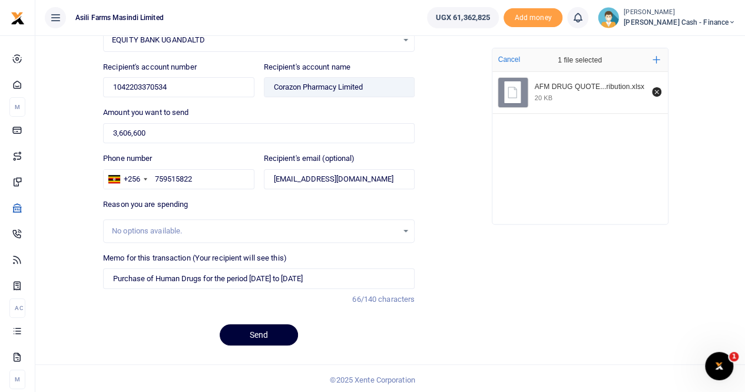
click at [239, 331] on button "Send" at bounding box center [259, 334] width 78 height 21
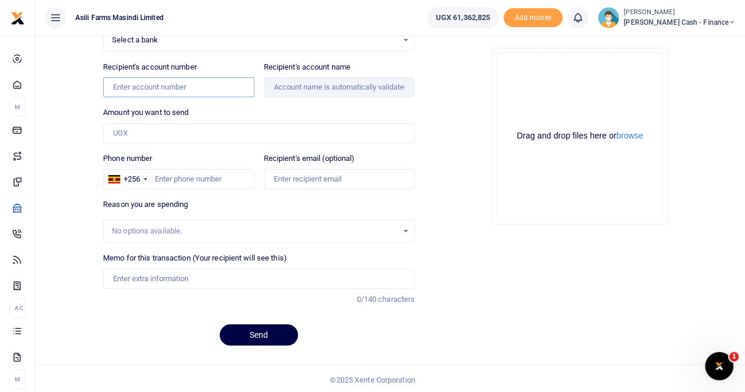
click at [139, 88] on input "Recipient's account number" at bounding box center [178, 87] width 151 height 20
paste input "9030007743903"
type input "9030007743903"
click at [169, 39] on span "Select a bank" at bounding box center [255, 40] width 286 height 12
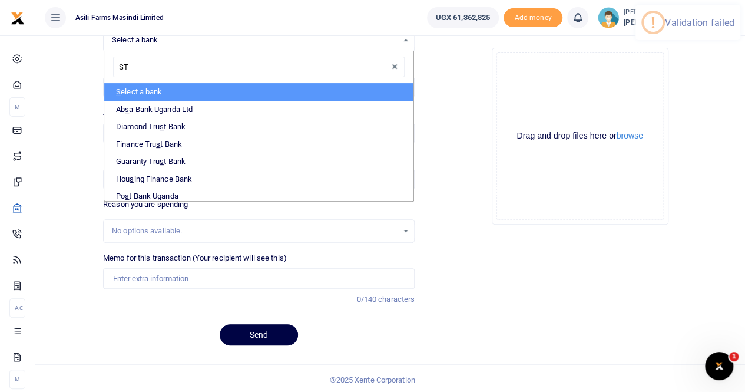
type input "STA"
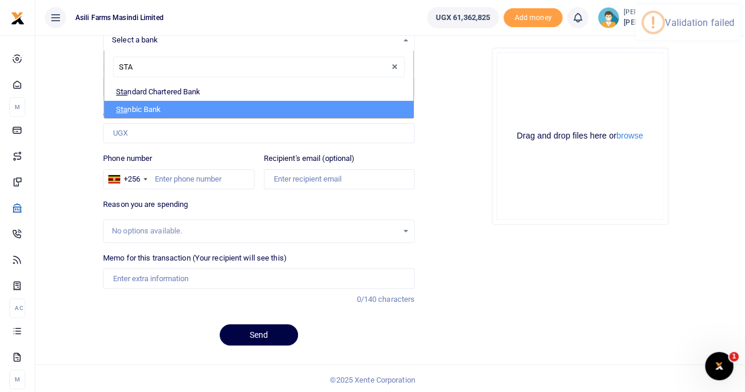
click at [147, 110] on li "Sta nbic Bank" at bounding box center [258, 110] width 309 height 18
select select "STANBIC"
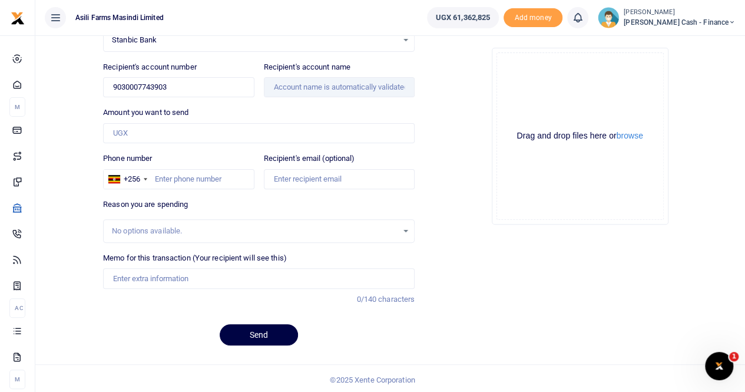
click at [135, 225] on div "No options available." at bounding box center [255, 231] width 286 height 12
click at [140, 225] on div "No options available." at bounding box center [255, 231] width 286 height 12
click at [137, 273] on input "Memo for this transaction (Your recipient will see this)" at bounding box center [259, 278] width 312 height 20
click at [113, 276] on input "Faciliation" at bounding box center [259, 278] width 312 height 20
click at [160, 277] on input "Faciliation" at bounding box center [259, 278] width 312 height 20
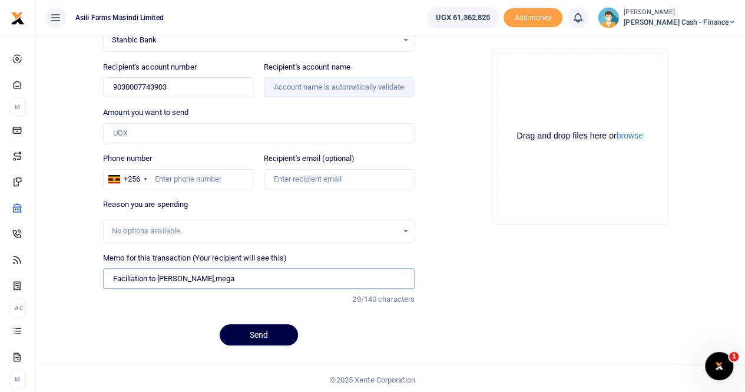
type input "Faciliation to Ronald A,mega"
click at [635, 135] on button "browse" at bounding box center [630, 135] width 27 height 9
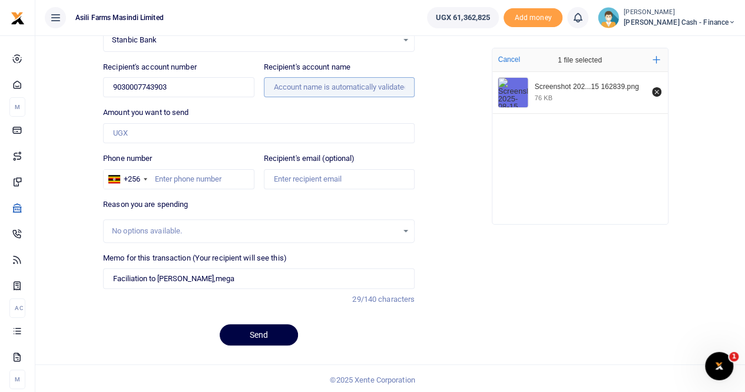
click at [290, 89] on input "Recipient's account name" at bounding box center [339, 87] width 151 height 20
click at [289, 87] on input "Recipient's account name" at bounding box center [339, 87] width 151 height 20
click at [167, 180] on input "Phone number" at bounding box center [178, 179] width 151 height 20
type input "0759515822"
click at [313, 177] on input "Recipient's email (optional)" at bounding box center [339, 179] width 151 height 20
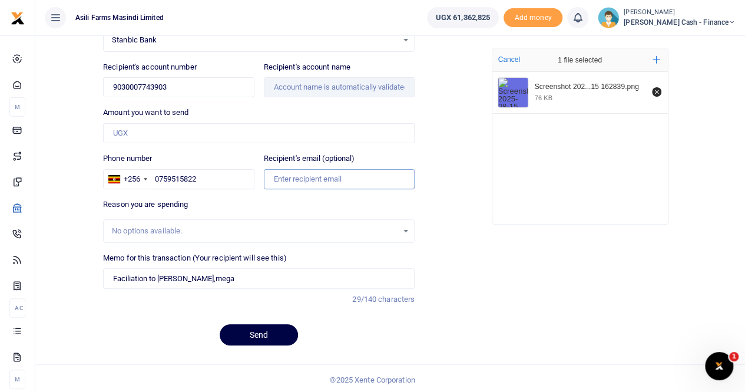
type input "ankunda.pricillah@agilis-partners.com"
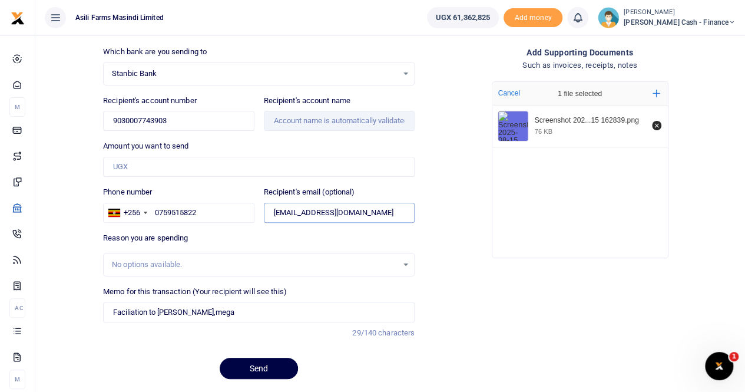
scroll to position [50, 0]
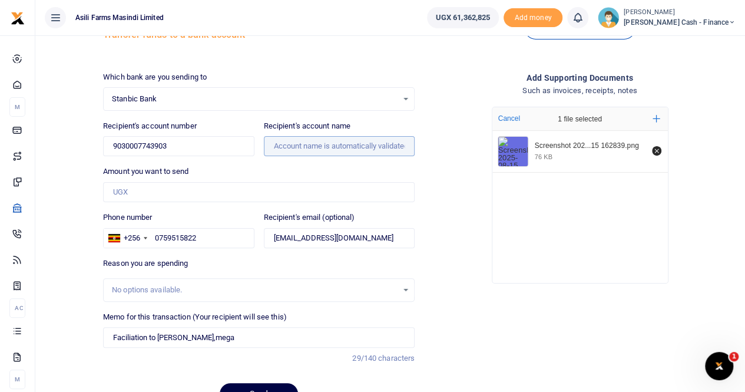
click at [285, 145] on input "Recipient's account name" at bounding box center [339, 146] width 151 height 20
click at [278, 146] on input "Recipient's account name" at bounding box center [339, 146] width 151 height 20
drag, startPoint x: 278, startPoint y: 146, endPoint x: 301, endPoint y: 146, distance: 23.0
click at [278, 146] on input "Recipient's account name" at bounding box center [339, 146] width 151 height 20
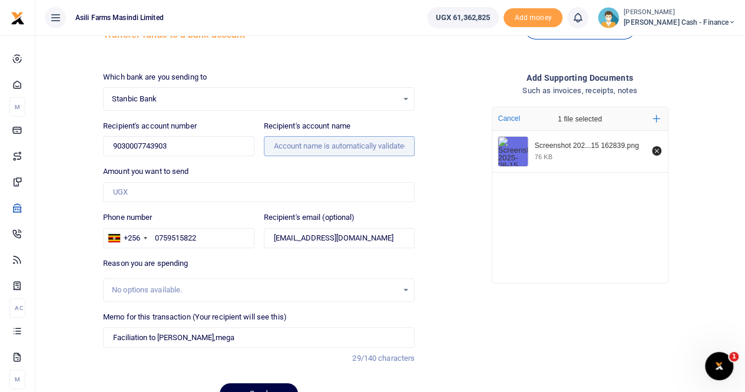
click at [308, 146] on input "Recipient's account name" at bounding box center [339, 146] width 151 height 20
click at [358, 147] on input "Recipient's account name" at bounding box center [339, 146] width 151 height 20
click at [271, 143] on input "Recipient's account name" at bounding box center [339, 146] width 151 height 20
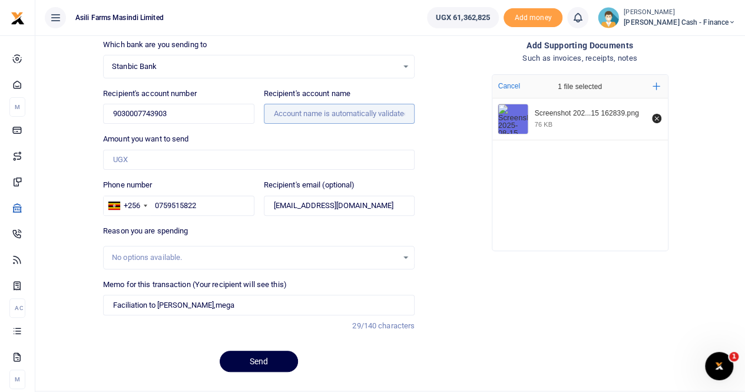
scroll to position [109, 0]
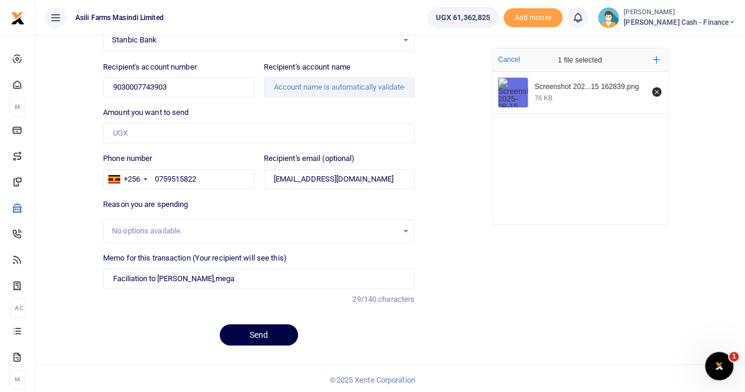
drag, startPoint x: 114, startPoint y: 226, endPoint x: 128, endPoint y: 232, distance: 15.1
click at [115, 226] on div "No options available." at bounding box center [255, 231] width 286 height 12
click at [245, 269] on input "Faciliation to Ronald A,mega" at bounding box center [259, 278] width 312 height 20
click at [270, 81] on input "Recipient's account name" at bounding box center [339, 87] width 151 height 20
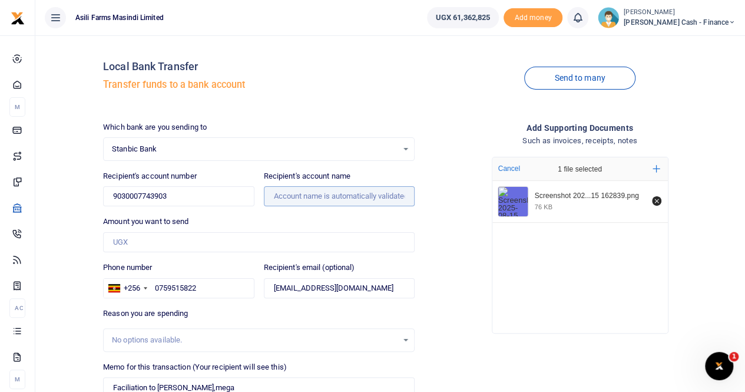
scroll to position [59, 0]
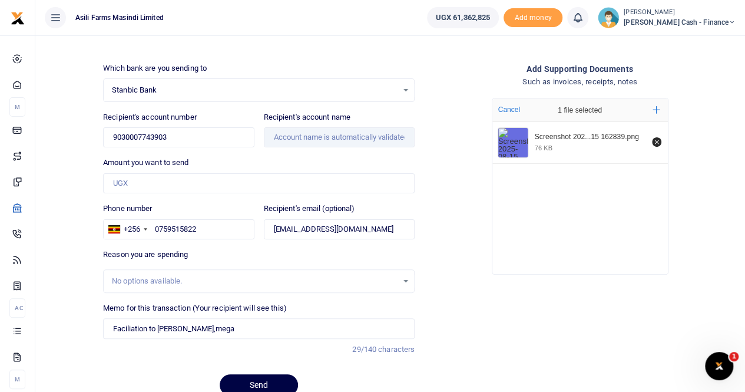
click at [184, 88] on span "Stanbic Bank" at bounding box center [255, 90] width 286 height 12
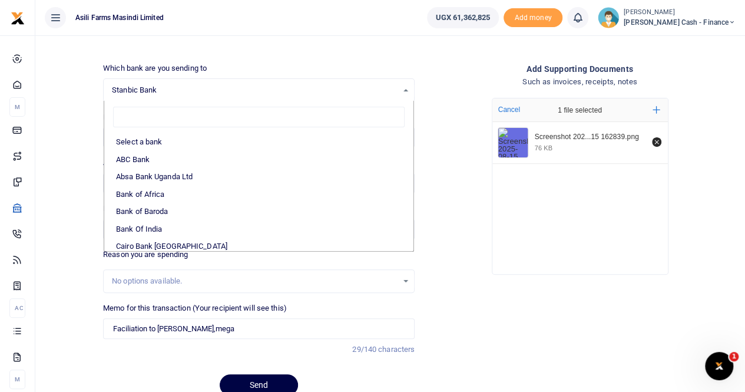
click at [194, 87] on span "Stanbic Bank" at bounding box center [255, 90] width 286 height 12
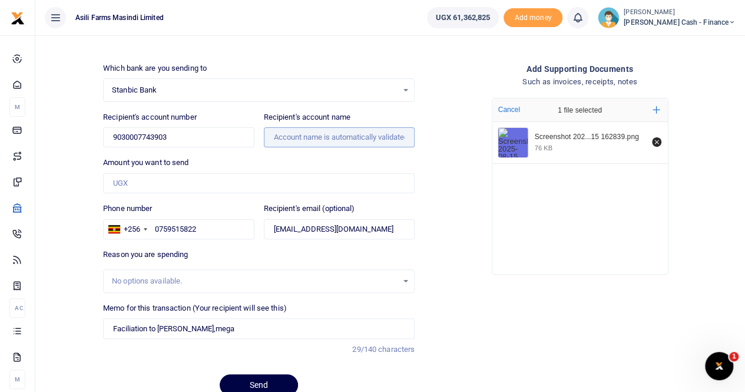
click at [292, 138] on input "Recipient's account name" at bounding box center [339, 137] width 151 height 20
click at [285, 136] on input "Recipient's account name" at bounding box center [339, 137] width 151 height 20
click at [285, 137] on input "Recipient's account name" at bounding box center [339, 137] width 151 height 20
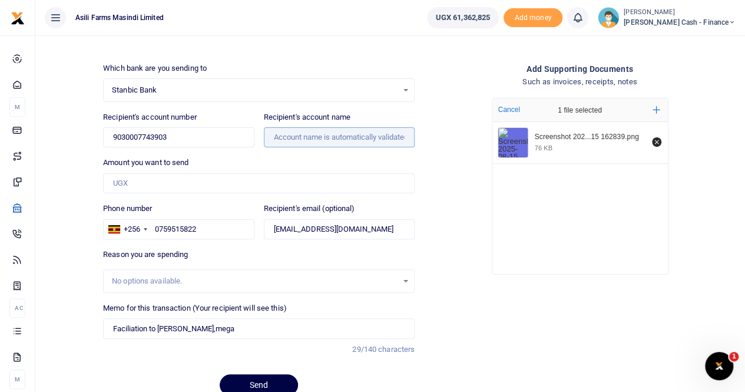
click at [285, 137] on input "Recipient's account name" at bounding box center [339, 137] width 151 height 20
click at [296, 137] on input "Recipient's account name" at bounding box center [339, 137] width 151 height 20
click at [297, 137] on input "Recipient's account name" at bounding box center [339, 137] width 151 height 20
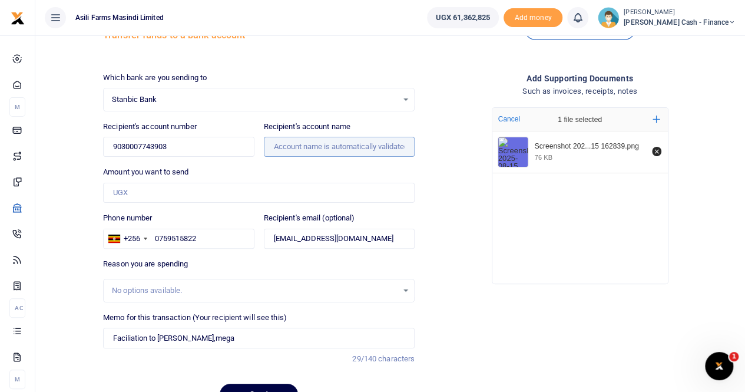
scroll to position [109, 0]
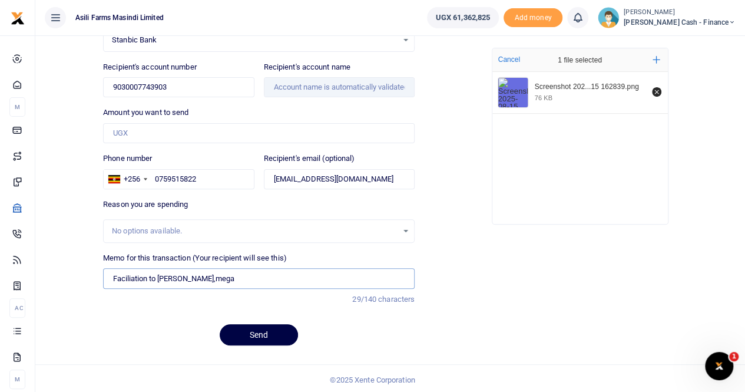
click at [192, 275] on input "Faciliation to Ronald A,mega" at bounding box center [259, 278] width 312 height 20
click at [289, 268] on input "Faciliation to [PERSON_NAME]" at bounding box center [259, 278] width 312 height 20
type input "Faciliation to [PERSON_NAME]"
click at [279, 78] on input "Recipient's account name" at bounding box center [339, 87] width 151 height 20
click at [284, 85] on input "Recipient's account name" at bounding box center [339, 87] width 151 height 20
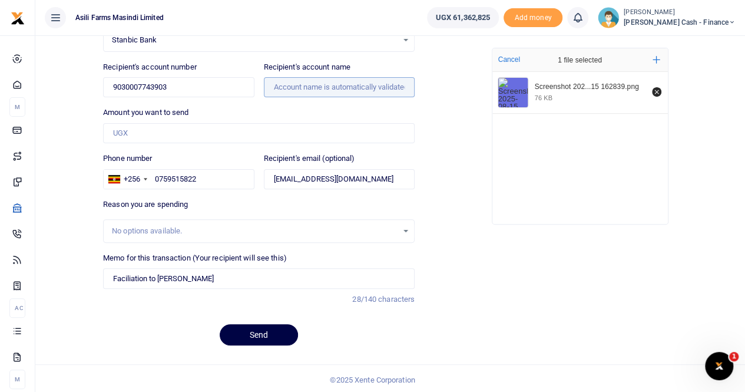
click at [286, 85] on input "Recipient's account name" at bounding box center [339, 87] width 151 height 20
click at [193, 43] on span "Stanbic Bank" at bounding box center [255, 40] width 286 height 12
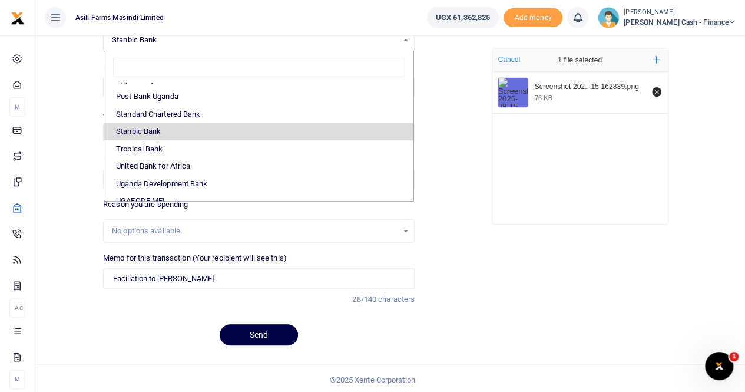
scroll to position [351, 0]
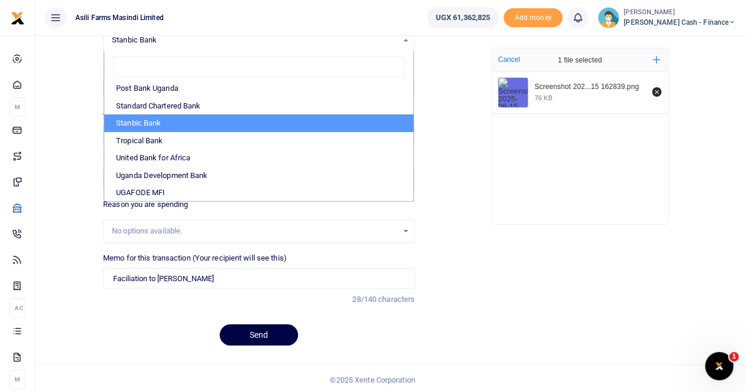
click at [162, 120] on li "Stanbic Bank" at bounding box center [258, 123] width 309 height 18
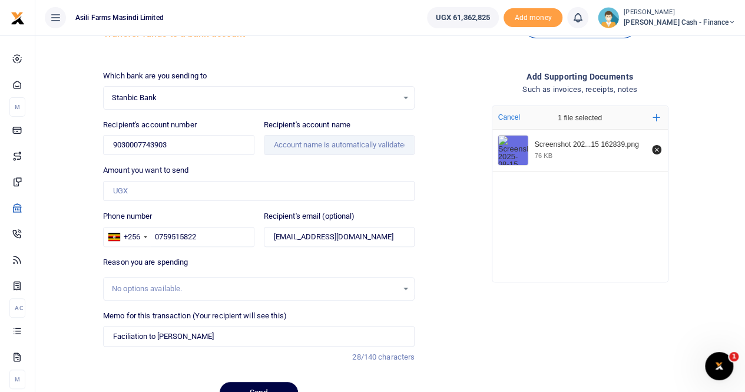
scroll to position [0, 0]
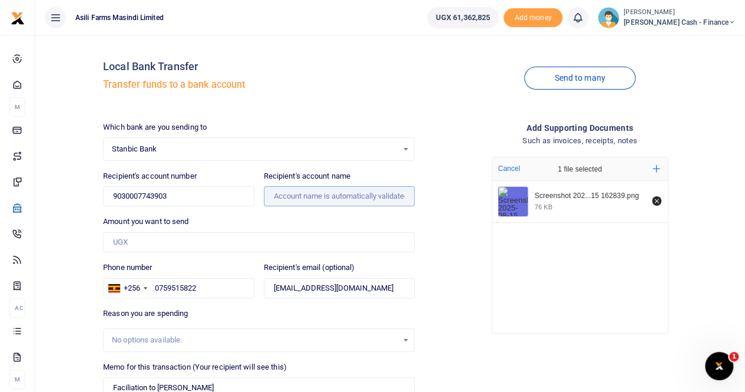
click at [296, 200] on input "Recipient's account name" at bounding box center [339, 196] width 151 height 20
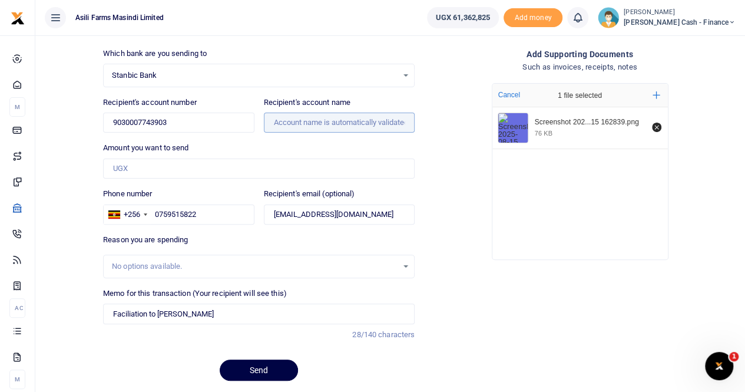
scroll to position [109, 0]
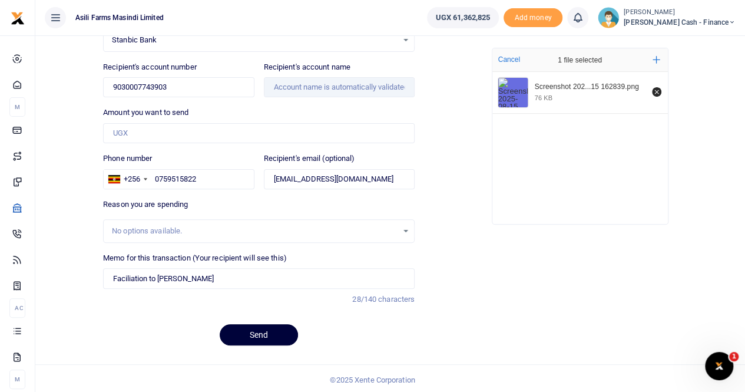
click at [250, 327] on button "Send" at bounding box center [259, 334] width 78 height 21
click at [152, 127] on input "Amount you want to send" at bounding box center [259, 133] width 312 height 20
click at [165, 133] on input "Amount you want to send" at bounding box center [259, 133] width 312 height 20
click at [128, 129] on input "Amount you want to send" at bounding box center [259, 133] width 312 height 20
click at [218, 134] on input "4,700,000" at bounding box center [259, 133] width 312 height 20
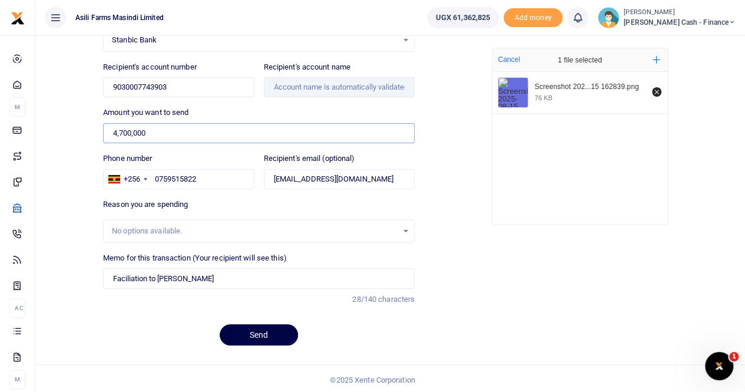
type input "4,700,000"
click at [282, 81] on input "Recipient's account name" at bounding box center [339, 87] width 151 height 20
click at [290, 83] on input "Recipient's account name" at bounding box center [339, 87] width 151 height 20
click at [196, 78] on input "9030007743903" at bounding box center [178, 87] width 151 height 20
drag, startPoint x: 196, startPoint y: 84, endPoint x: 97, endPoint y: 84, distance: 98.4
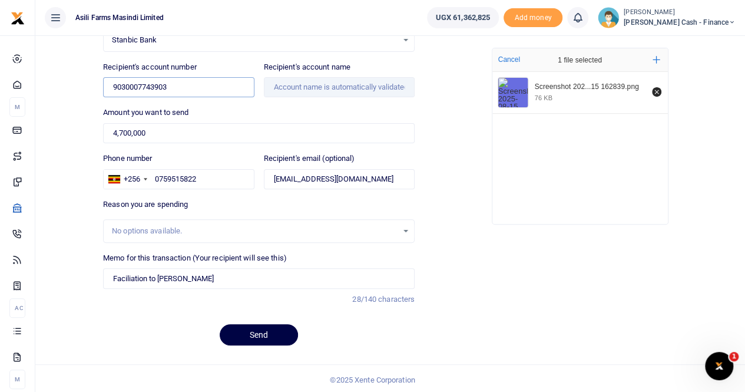
click at [97, 87] on div "Local Bank Transfer Transfer funds to a bank account Send to many Which bank ar…" at bounding box center [390, 145] width 701 height 419
click at [135, 82] on input "Recipient's account number" at bounding box center [178, 87] width 151 height 20
paste input "9030007743903"
type input "9030007743903"
click at [281, 84] on input "Recipient's account name" at bounding box center [339, 87] width 151 height 20
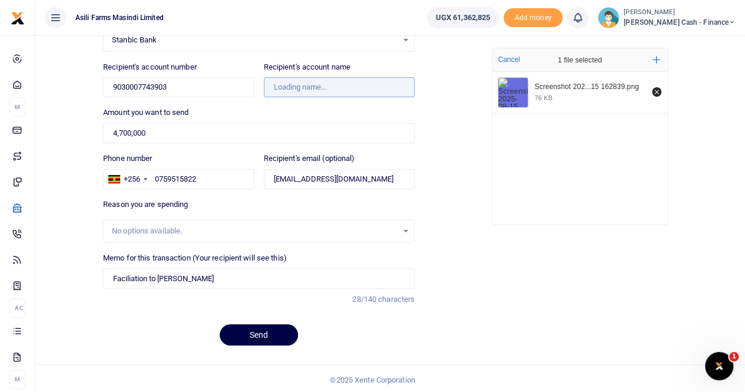
type input "Ronald Amega"
click at [269, 332] on button "Send" at bounding box center [259, 334] width 78 height 21
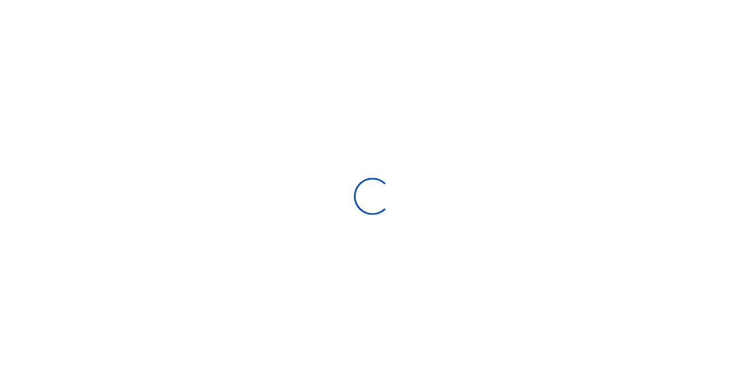
scroll to position [109, 0]
select select
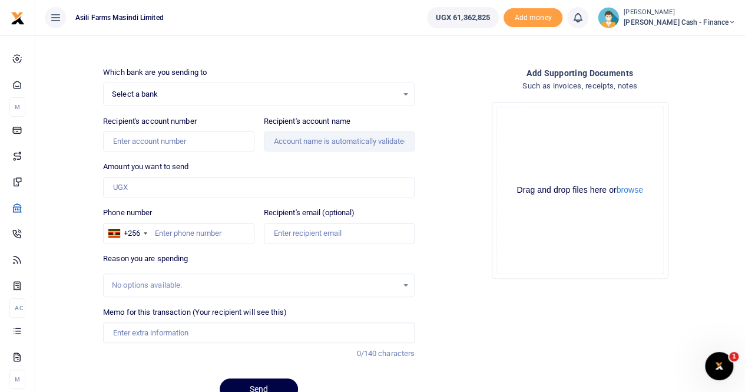
scroll to position [0, 0]
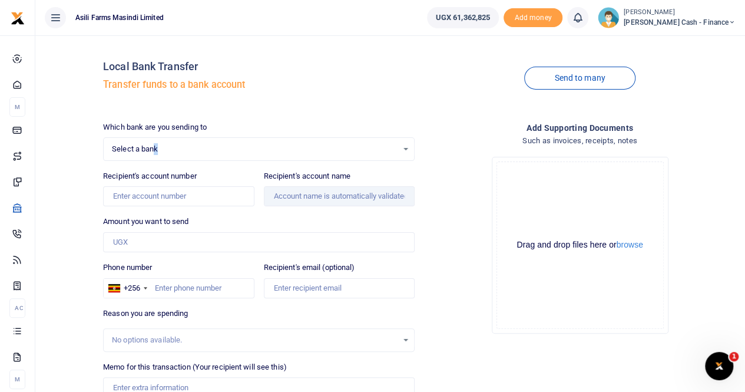
click at [157, 145] on span "Select a bank" at bounding box center [255, 149] width 286 height 12
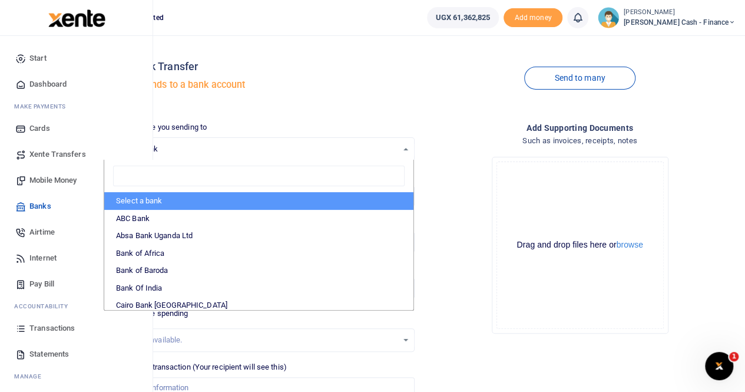
click at [60, 155] on span "Xente Transfers" at bounding box center [57, 154] width 57 height 12
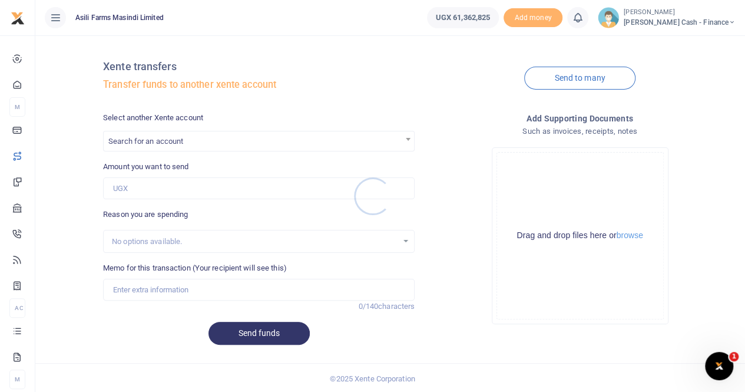
click at [160, 138] on div at bounding box center [372, 196] width 745 height 392
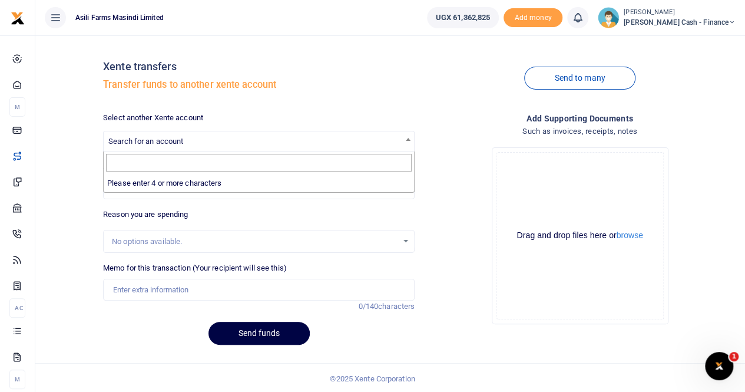
click at [160, 136] on span "Search for an account" at bounding box center [259, 140] width 311 height 18
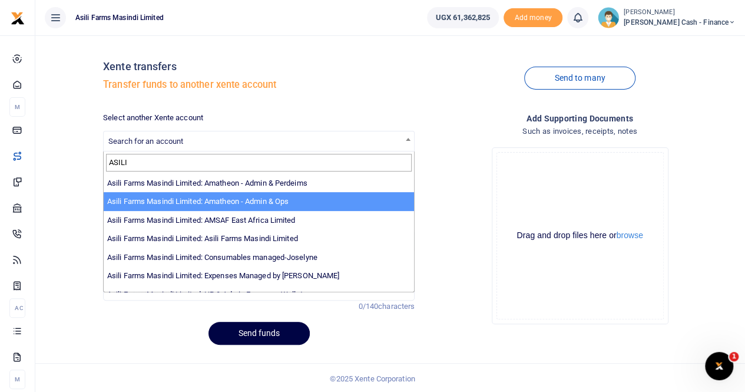
type input "ASILI"
select select "3989"
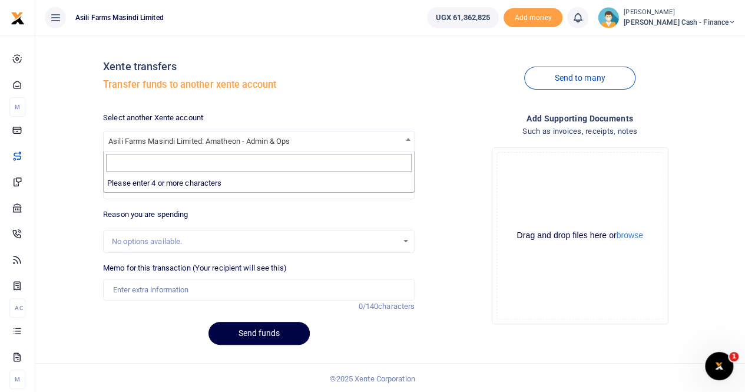
click at [160, 137] on span "Asili Farms Masindi Limited: Amatheon - Admin & Ops" at bounding box center [259, 140] width 311 height 18
click at [148, 162] on input "Search" at bounding box center [259, 163] width 306 height 18
click at [152, 200] on div "Select another Xente account Asili Farms Masindi Limited: Amatheon - Admin & Op…" at bounding box center [258, 233] width 321 height 242
click at [145, 187] on input "Amount you want to send" at bounding box center [259, 188] width 312 height 22
type input "300,000"
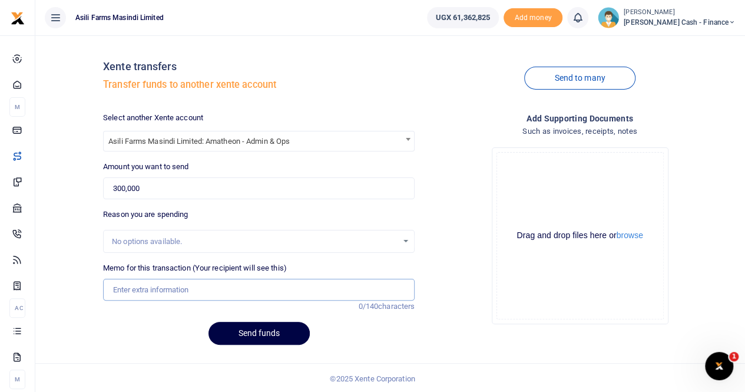
click at [149, 292] on input "Memo for this transaction (Your recipient will see this)" at bounding box center [259, 290] width 312 height 22
type input "Transfer to Amatheon for Security faciliation"
click at [632, 238] on button "browse" at bounding box center [630, 235] width 27 height 9
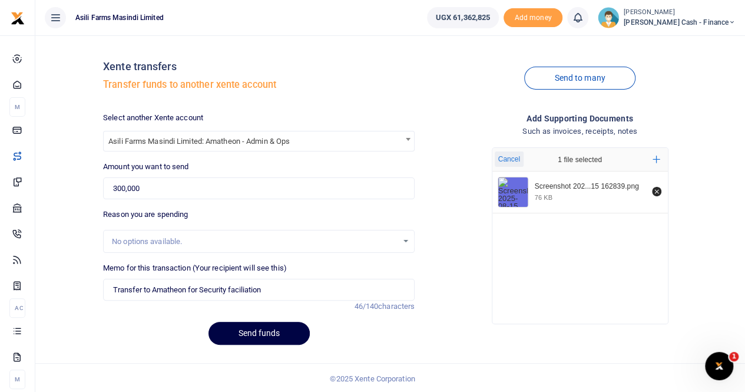
scroll to position [1, 0]
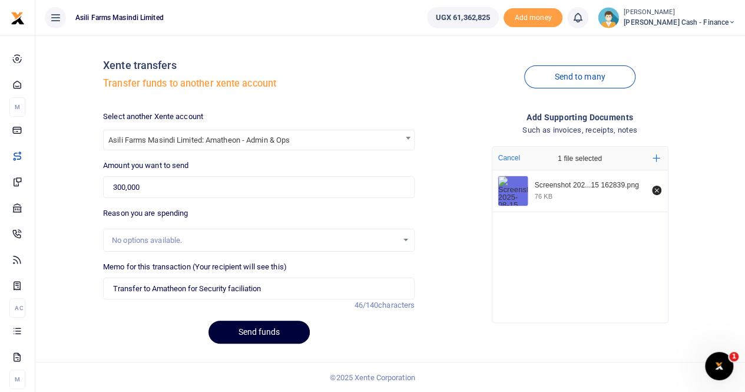
click at [232, 335] on button "Send funds" at bounding box center [259, 332] width 101 height 23
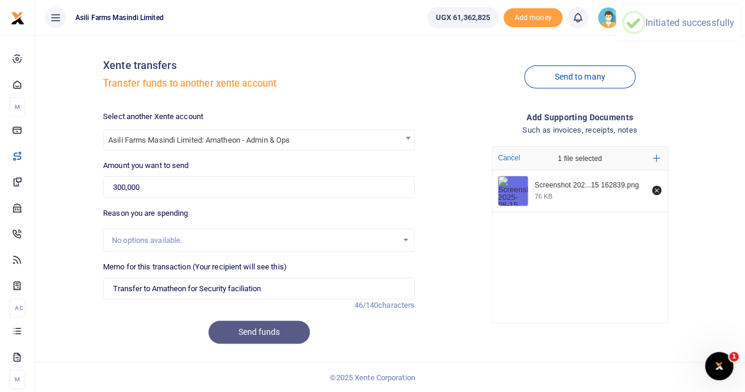
scroll to position [0, 0]
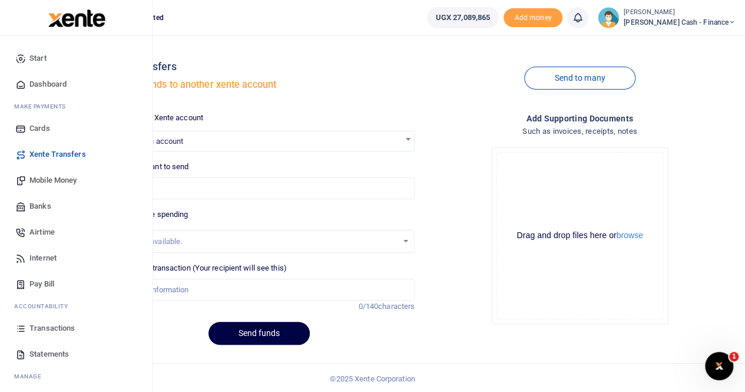
click at [51, 325] on span "Transactions" at bounding box center [51, 328] width 45 height 12
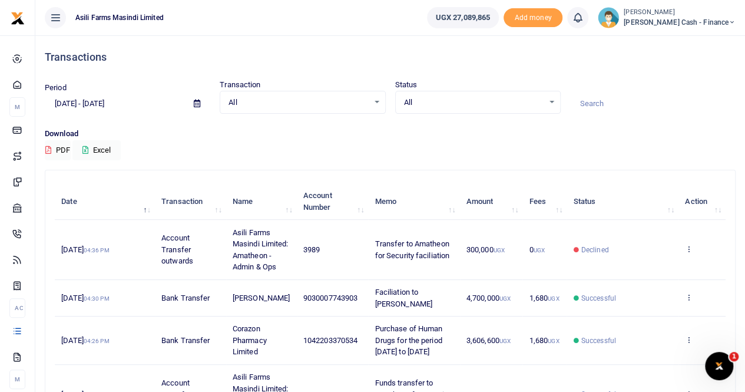
click at [196, 104] on icon at bounding box center [197, 104] width 6 height 8
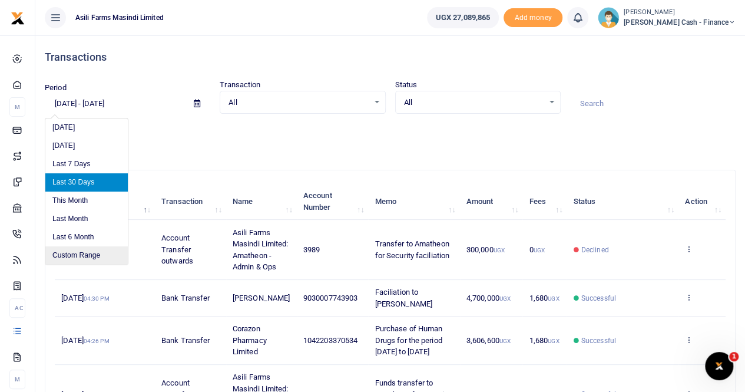
click at [83, 255] on li "Custom Range" at bounding box center [86, 255] width 82 height 18
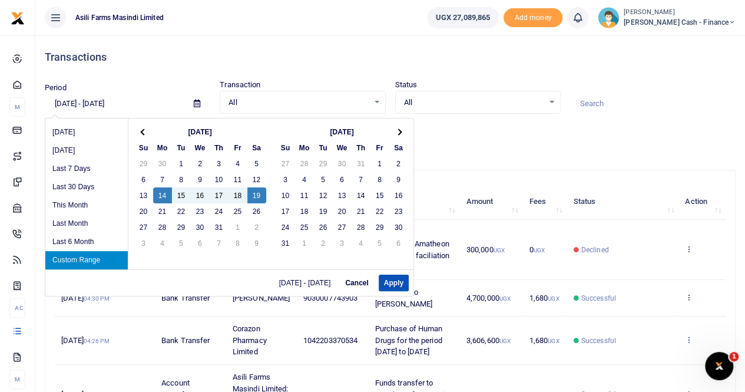
drag, startPoint x: 89, startPoint y: 255, endPoint x: 103, endPoint y: 256, distance: 13.7
click at [90, 255] on li "Custom Range" at bounding box center [86, 260] width 82 height 18
click at [392, 288] on button "Apply" at bounding box center [394, 283] width 30 height 16
type input "07/14/2025 - 07/19/2025"
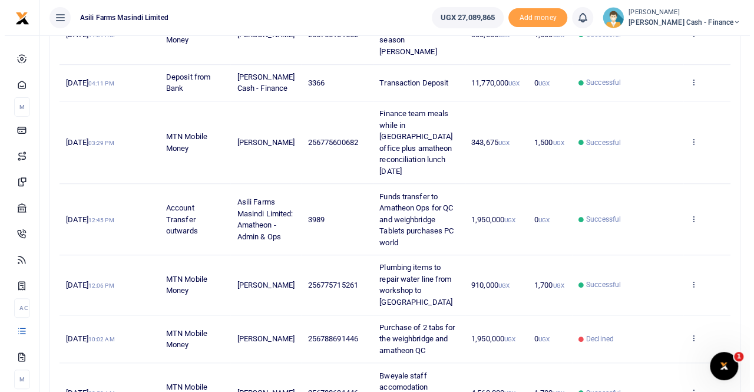
scroll to position [354, 0]
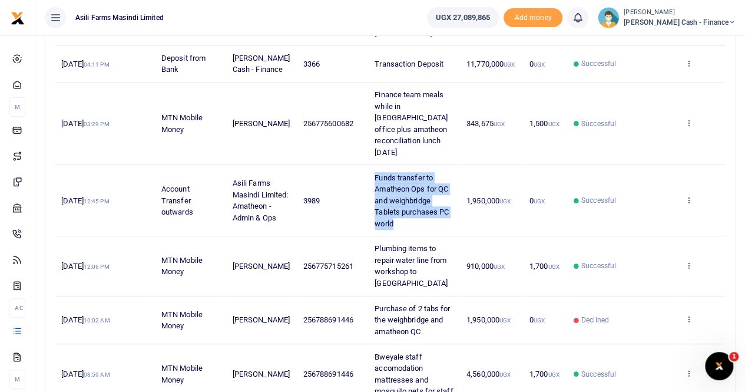
drag, startPoint x: 376, startPoint y: 140, endPoint x: 456, endPoint y: 183, distance: 91.2
click at [456, 183] on td "Funds transfer to Amatheon Ops for QC and weighbridge Tablets purchases PC world" at bounding box center [414, 200] width 92 height 71
copy span "Funds transfer to Amatheon Ops for QC and weighbridge Tablets purchases PC world"
click at [468, 196] on span "1,950,000 UGX" at bounding box center [489, 200] width 44 height 9
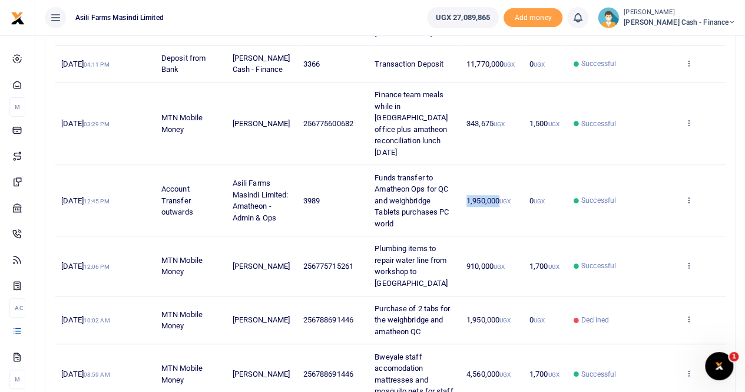
drag, startPoint x: 467, startPoint y: 160, endPoint x: 500, endPoint y: 164, distance: 33.3
click at [500, 196] on span "1,950,000 UGX" at bounding box center [489, 200] width 44 height 9
copy span "1,950,000"
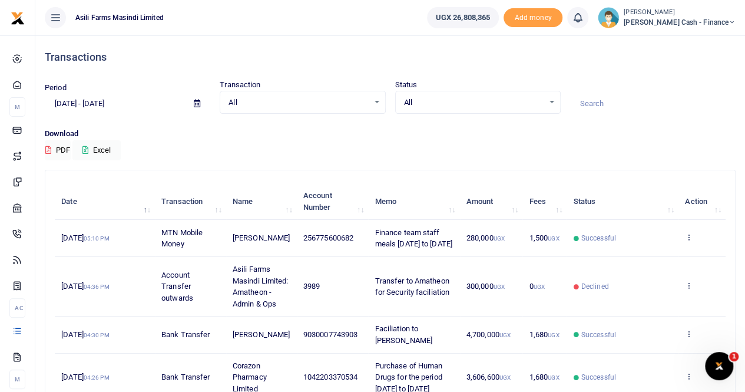
click at [197, 104] on icon at bounding box center [197, 104] width 6 height 8
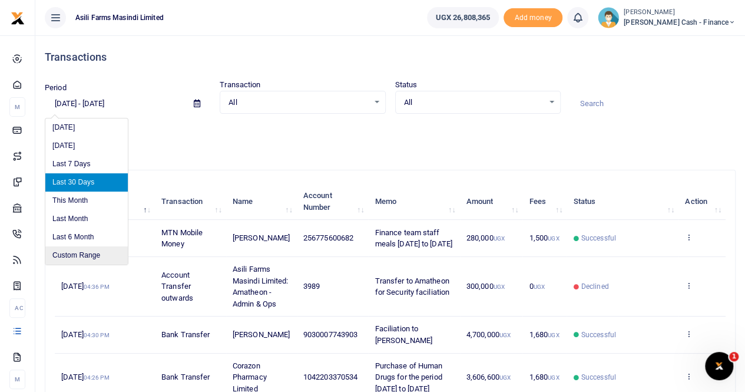
click at [81, 252] on li "Custom Range" at bounding box center [86, 255] width 82 height 18
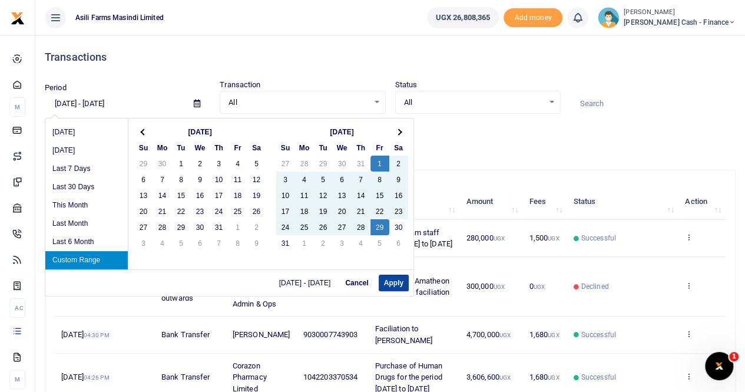
click at [392, 283] on button "Apply" at bounding box center [394, 283] width 30 height 16
type input "08/01/2025 - 08/29/2025"
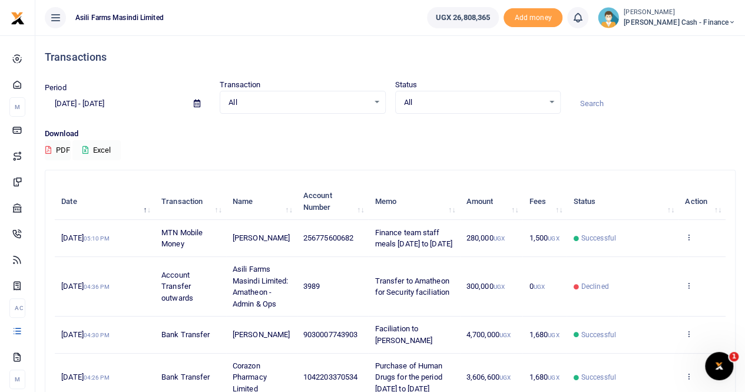
click at [105, 150] on button "Excel" at bounding box center [96, 150] width 48 height 20
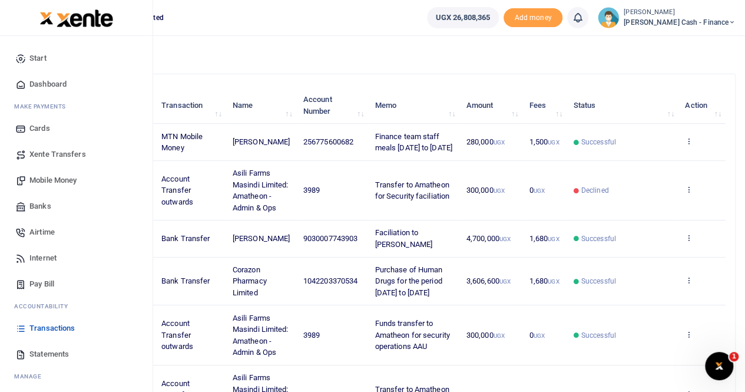
scroll to position [295, 0]
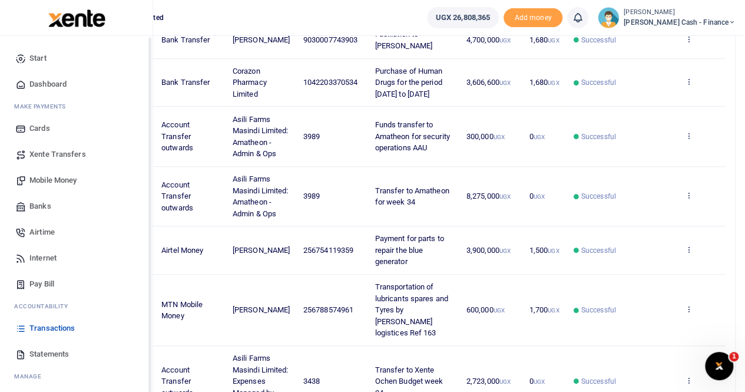
click at [47, 348] on span "Statements" at bounding box center [48, 354] width 39 height 12
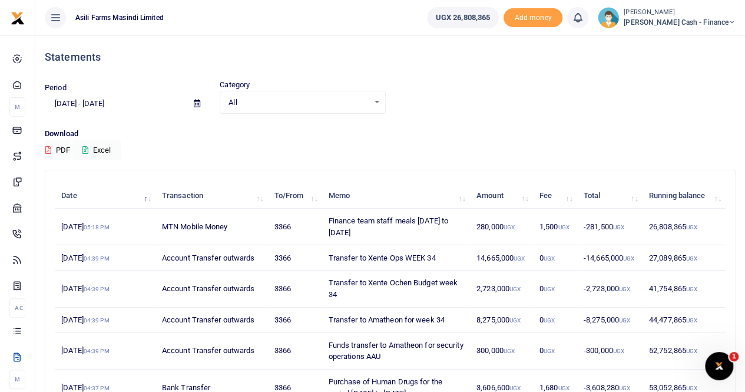
click at [197, 98] on span at bounding box center [197, 104] width 27 height 20
click at [196, 104] on icon at bounding box center [197, 104] width 6 height 8
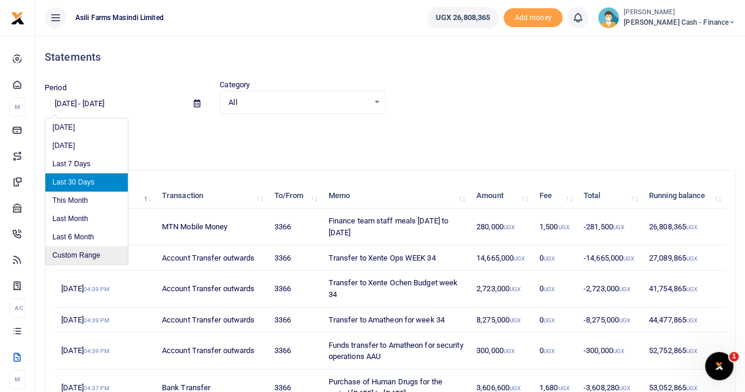
click at [84, 252] on li "Custom Range" at bounding box center [86, 255] width 82 height 18
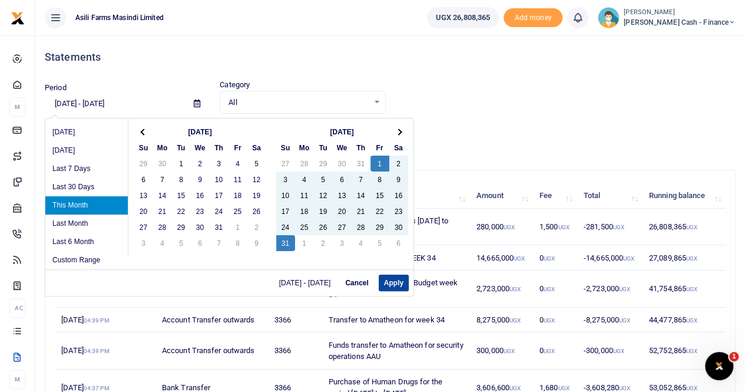
click at [387, 281] on button "Apply" at bounding box center [394, 283] width 30 height 16
type input "[DATE] - [DATE]"
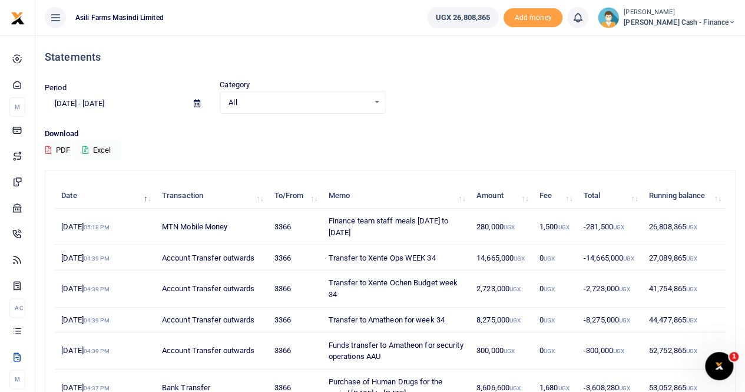
click at [102, 147] on button "Excel" at bounding box center [96, 150] width 48 height 20
